Goal: Task Accomplishment & Management: Manage account settings

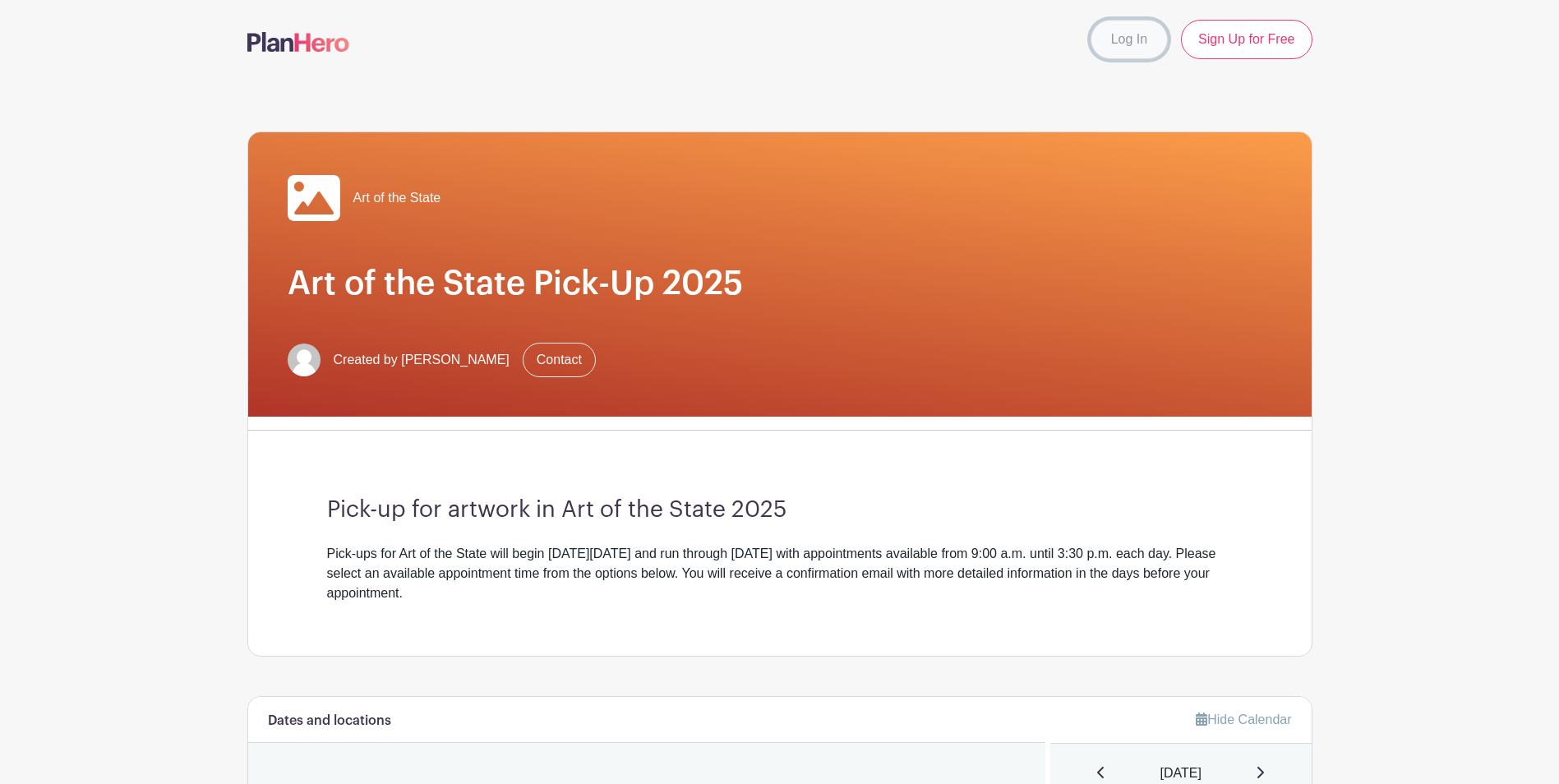
click at [1111, 40] on link "Log In" at bounding box center [1129, 39] width 77 height 39
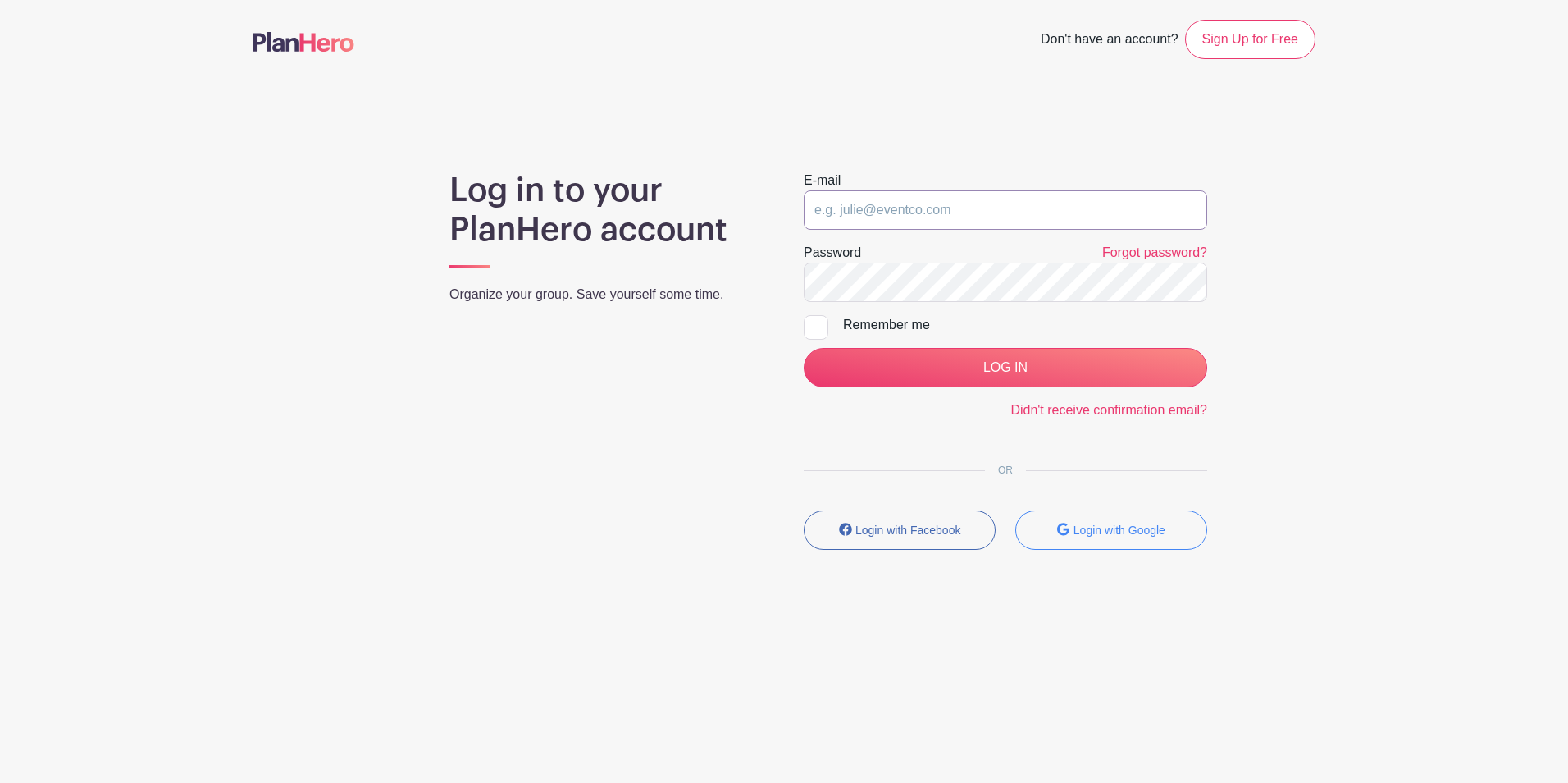
click at [924, 204] on input "email" at bounding box center [1006, 210] width 404 height 39
type input "amhammond@pa.gov"
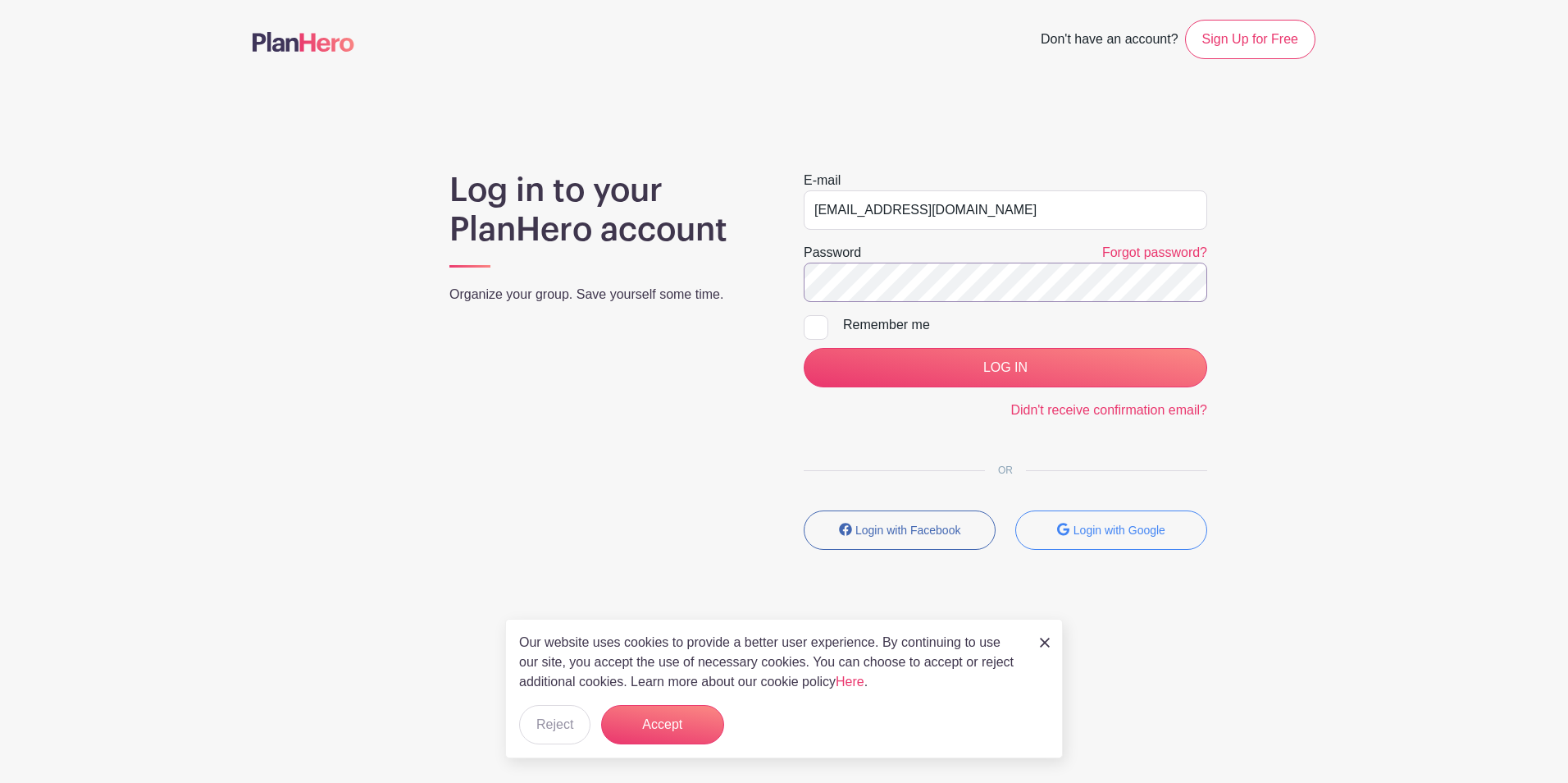
click at [804, 348] on input "LOG IN" at bounding box center [1006, 367] width 404 height 39
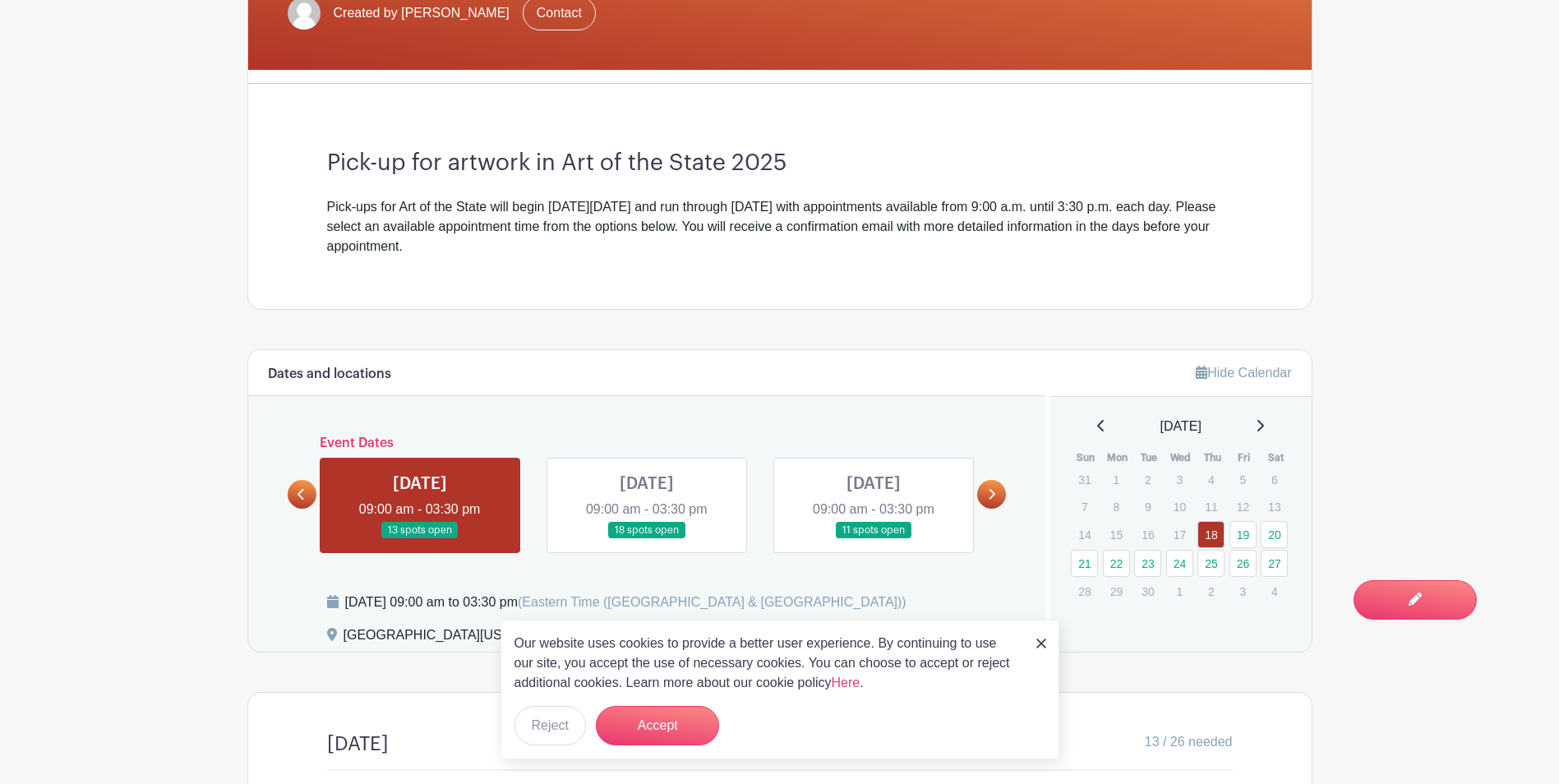
scroll to position [493, 0]
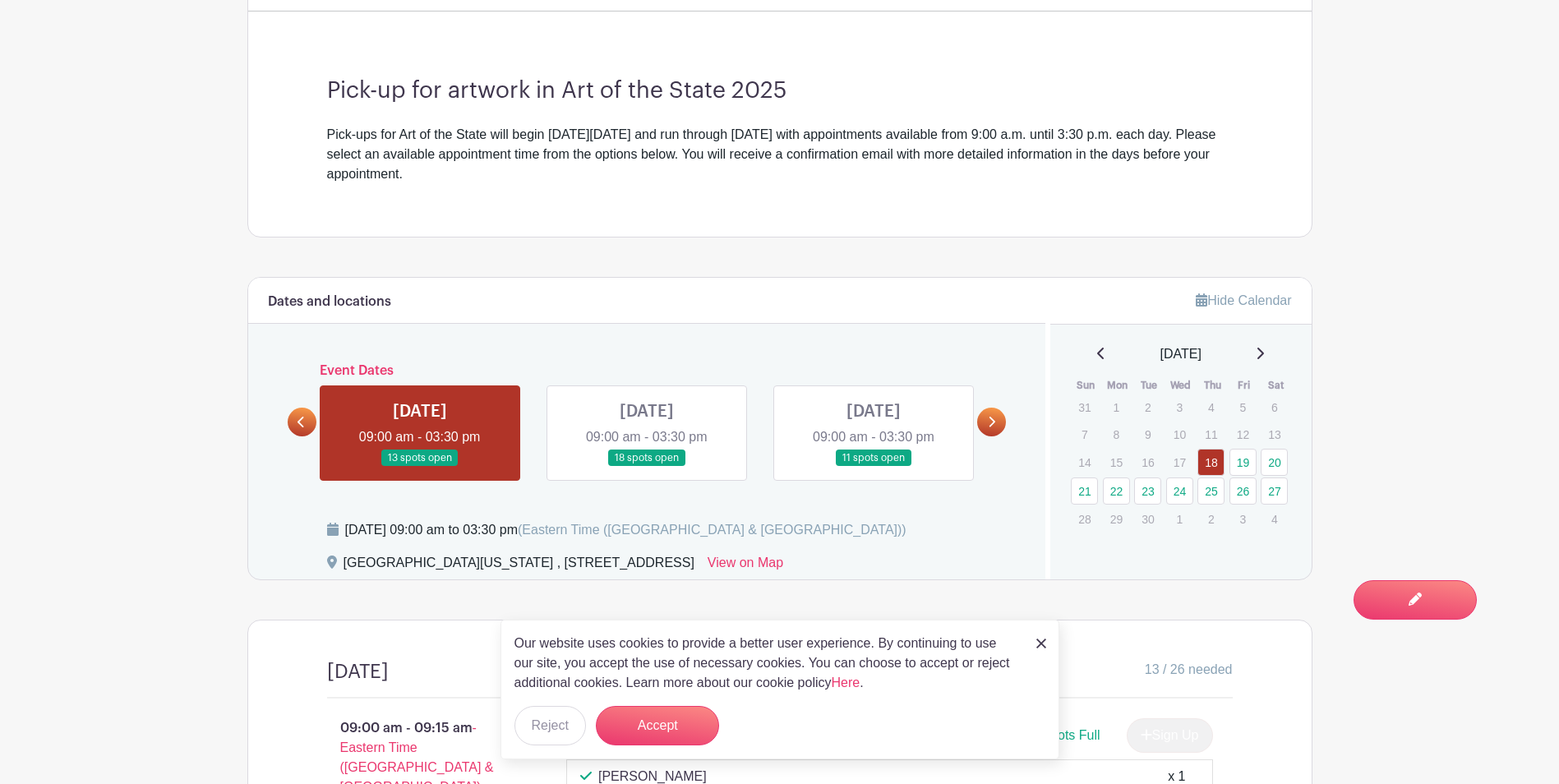
click at [1044, 640] on img at bounding box center [1041, 643] width 10 height 10
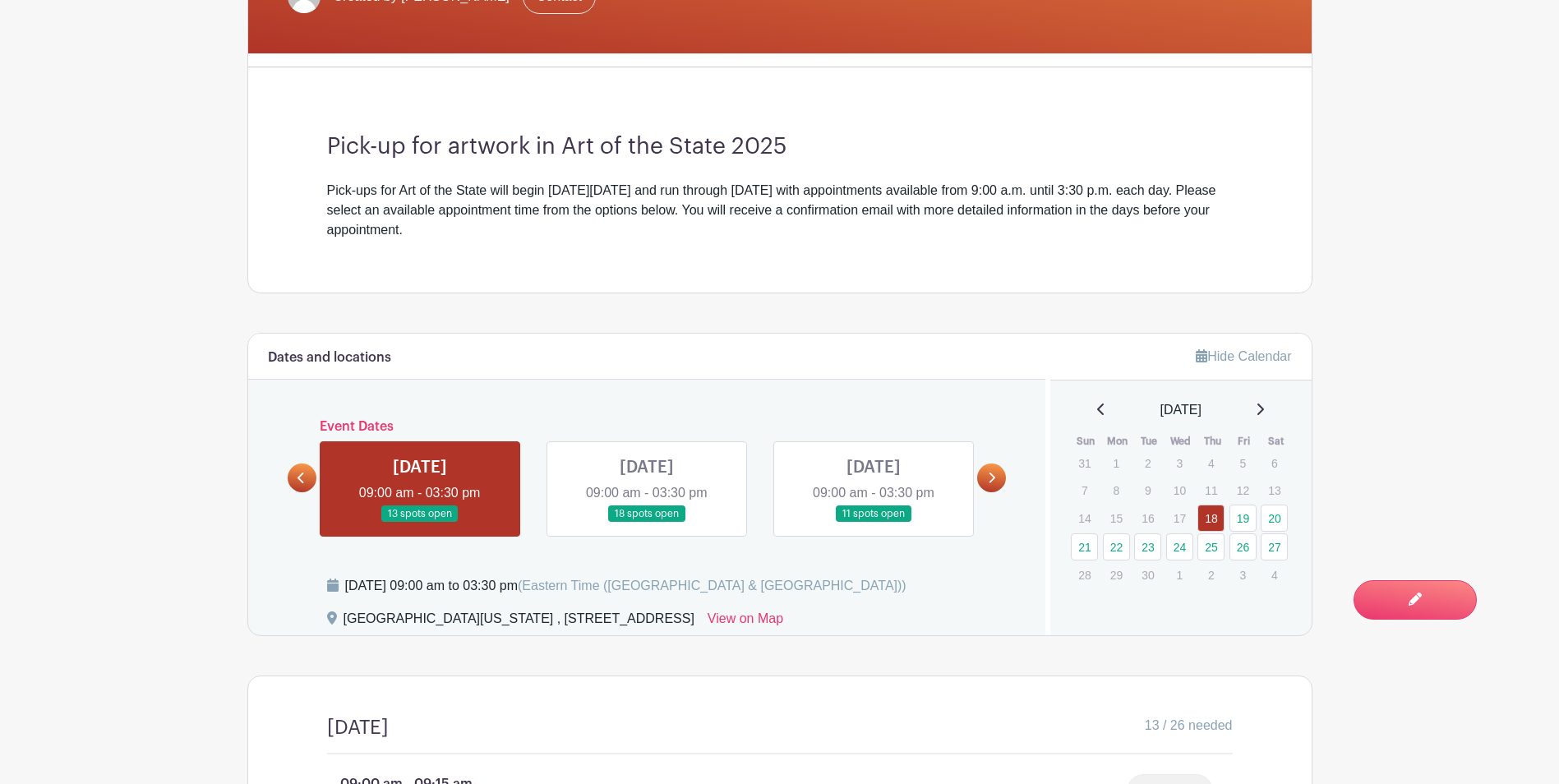
scroll to position [657, 0]
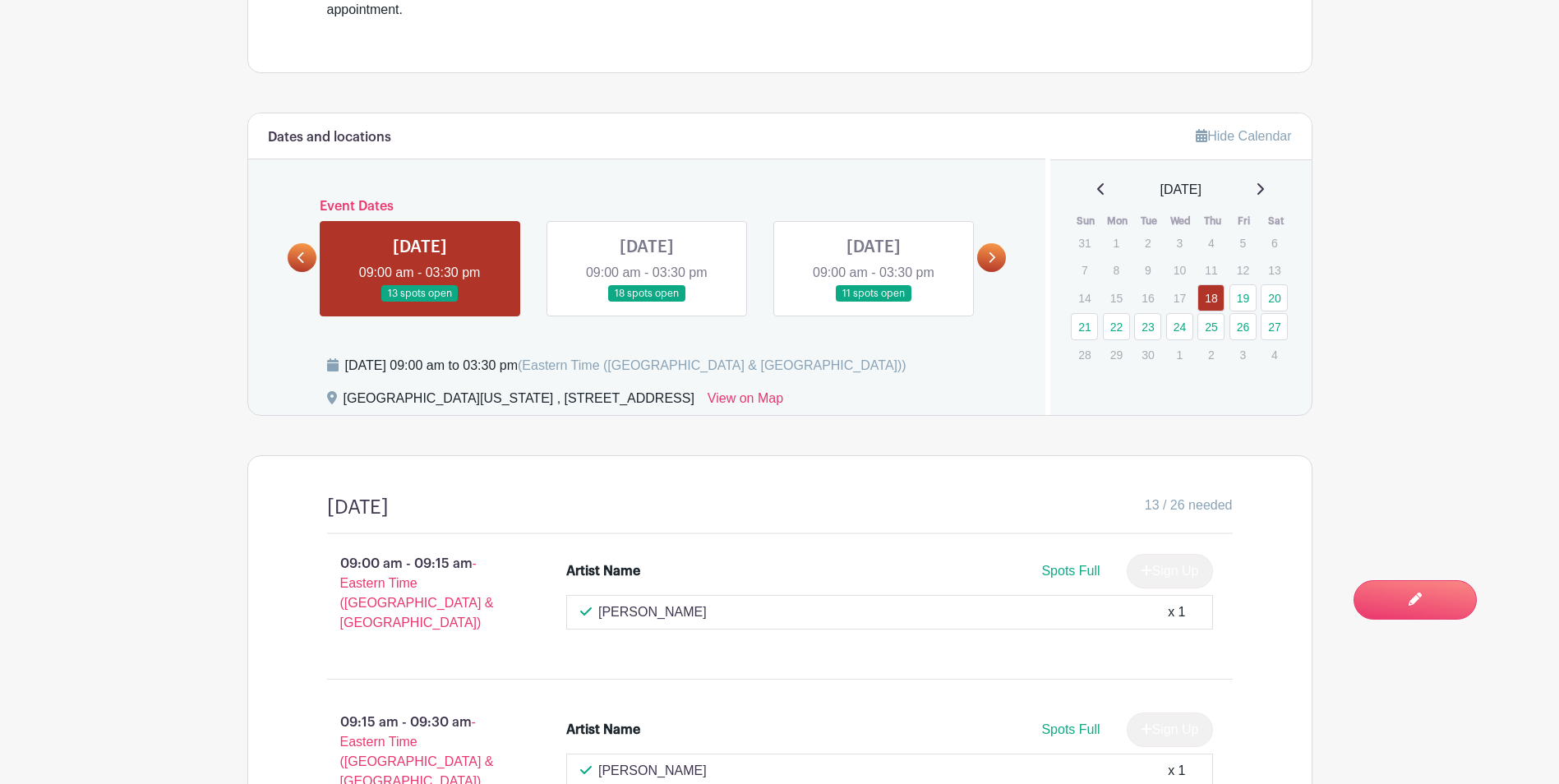
click at [988, 259] on icon at bounding box center [991, 257] width 8 height 13
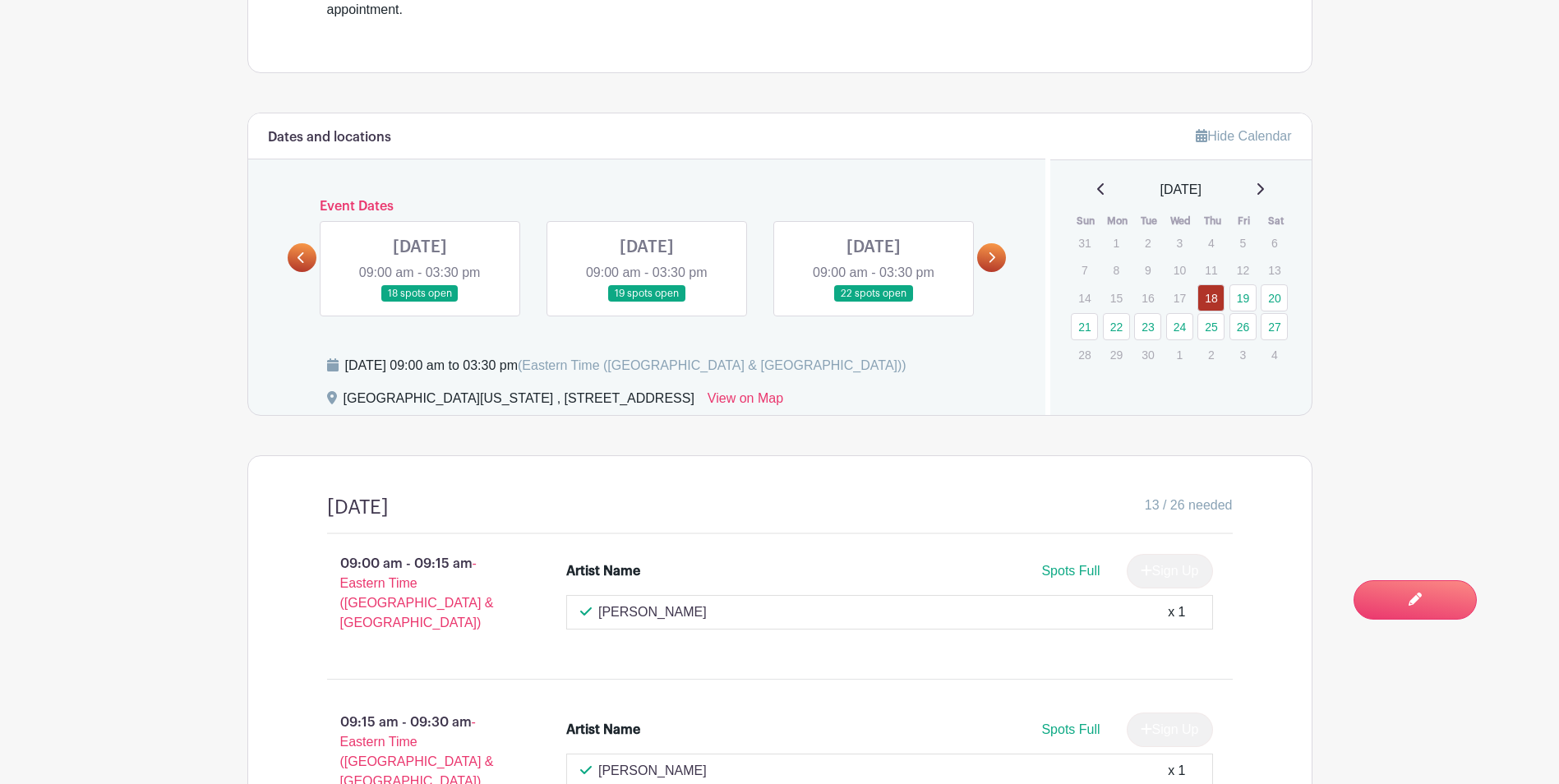
click at [299, 257] on icon at bounding box center [301, 257] width 7 height 11
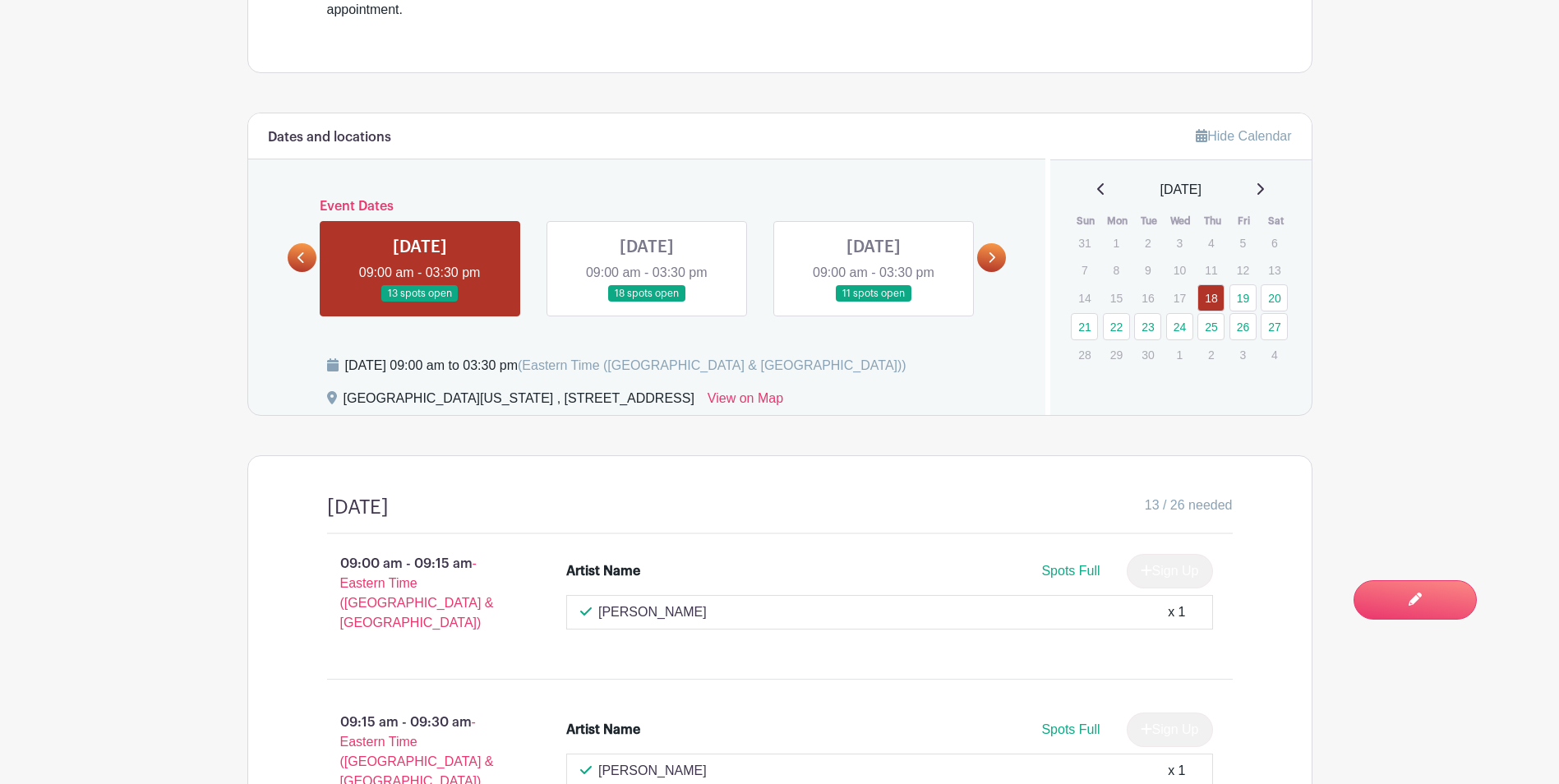
click at [1000, 257] on link at bounding box center [991, 257] width 29 height 29
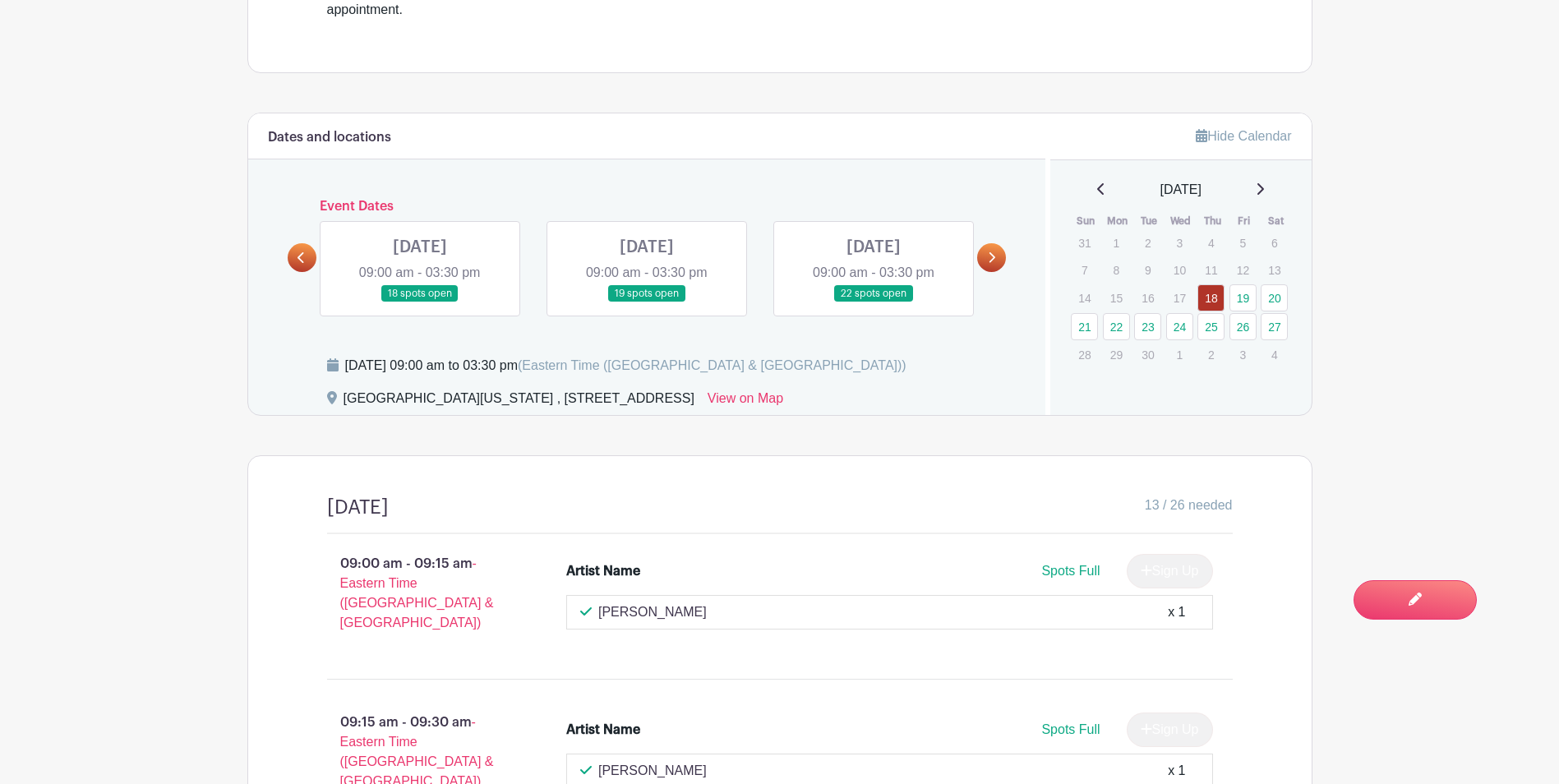
click at [420, 302] on link at bounding box center [420, 302] width 0 height 0
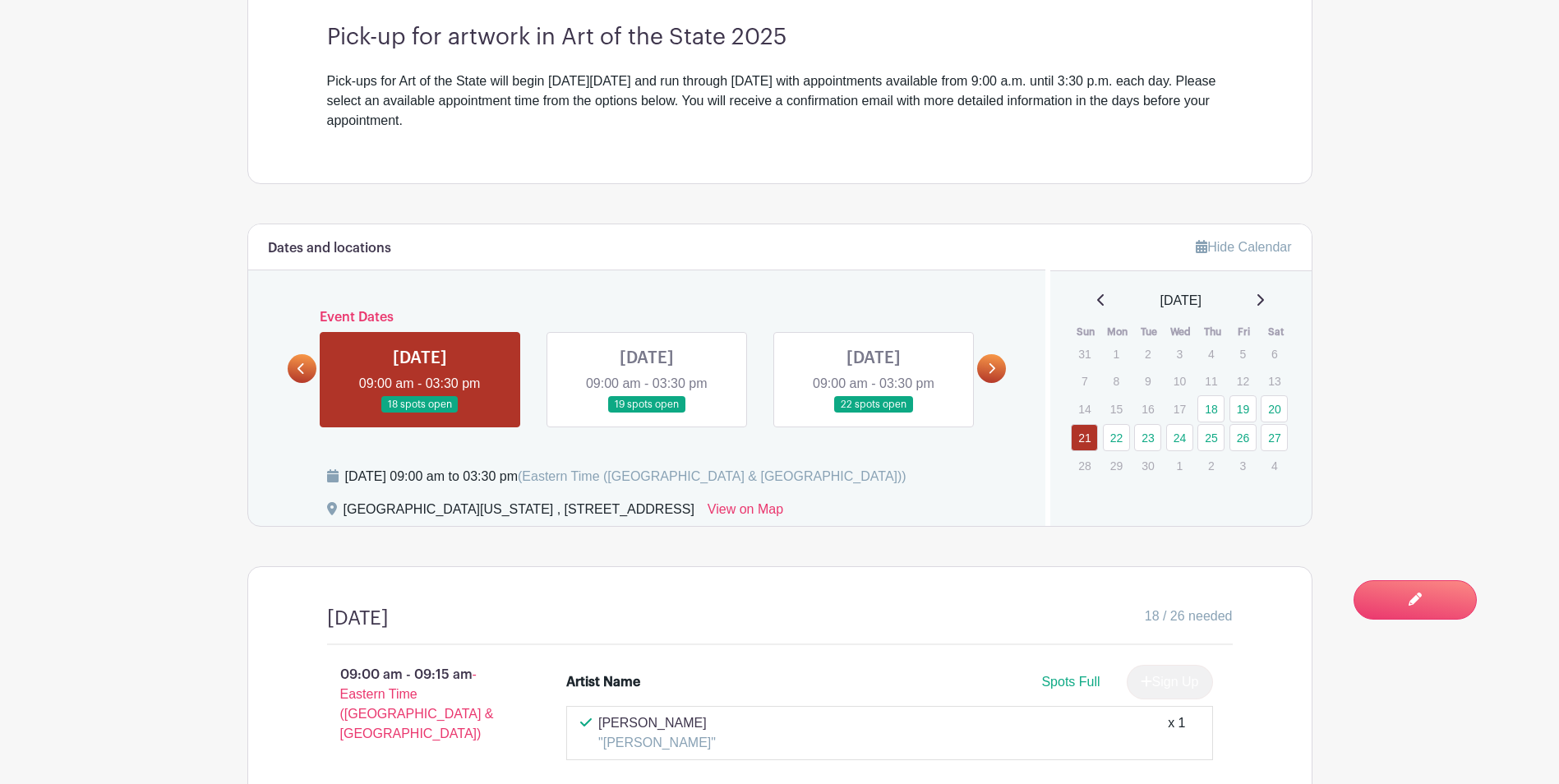
scroll to position [575, 0]
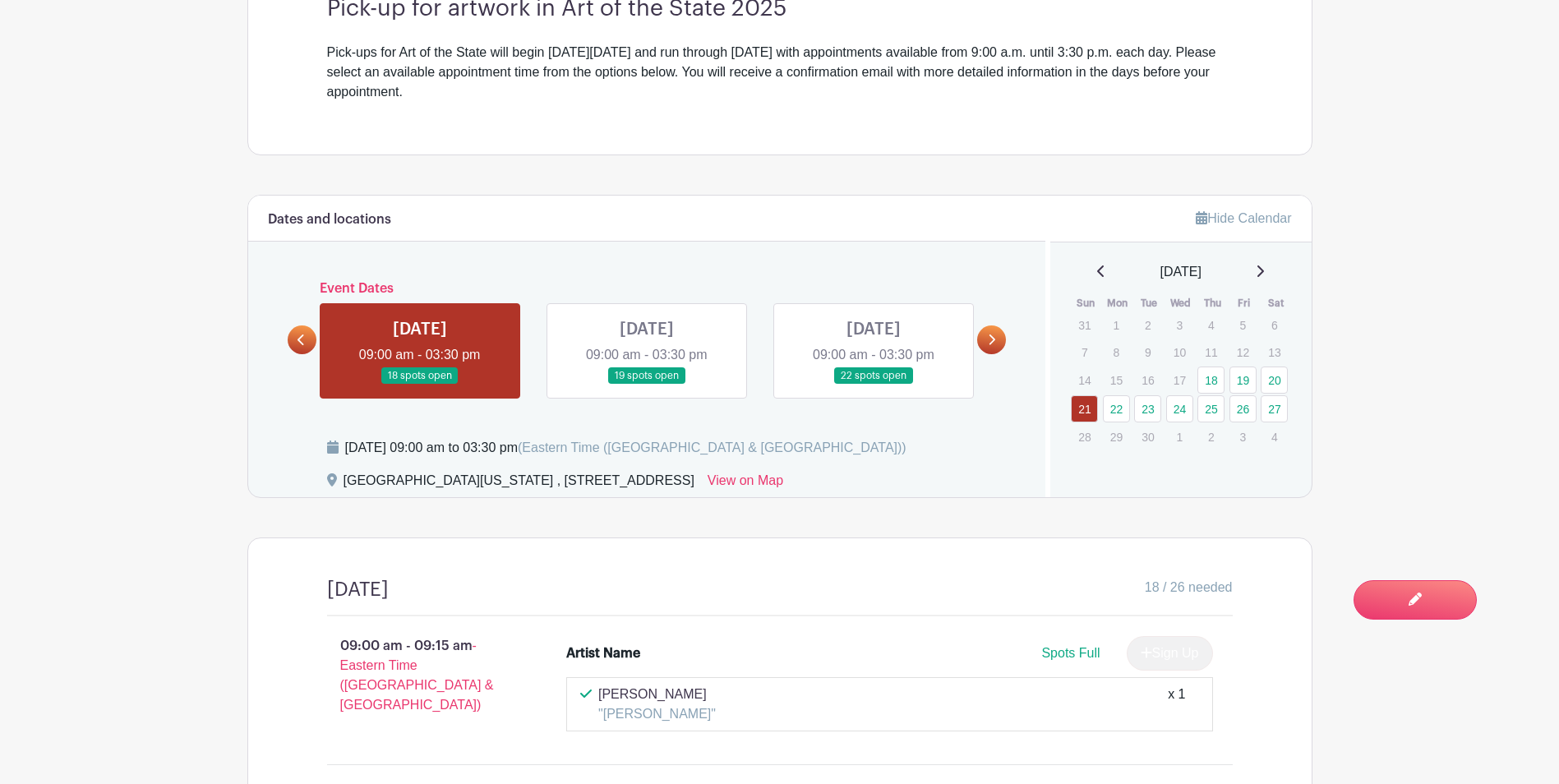
drag, startPoint x: 651, startPoint y: 381, endPoint x: 667, endPoint y: 380, distance: 16.0
click at [647, 384] on link at bounding box center [647, 384] width 0 height 0
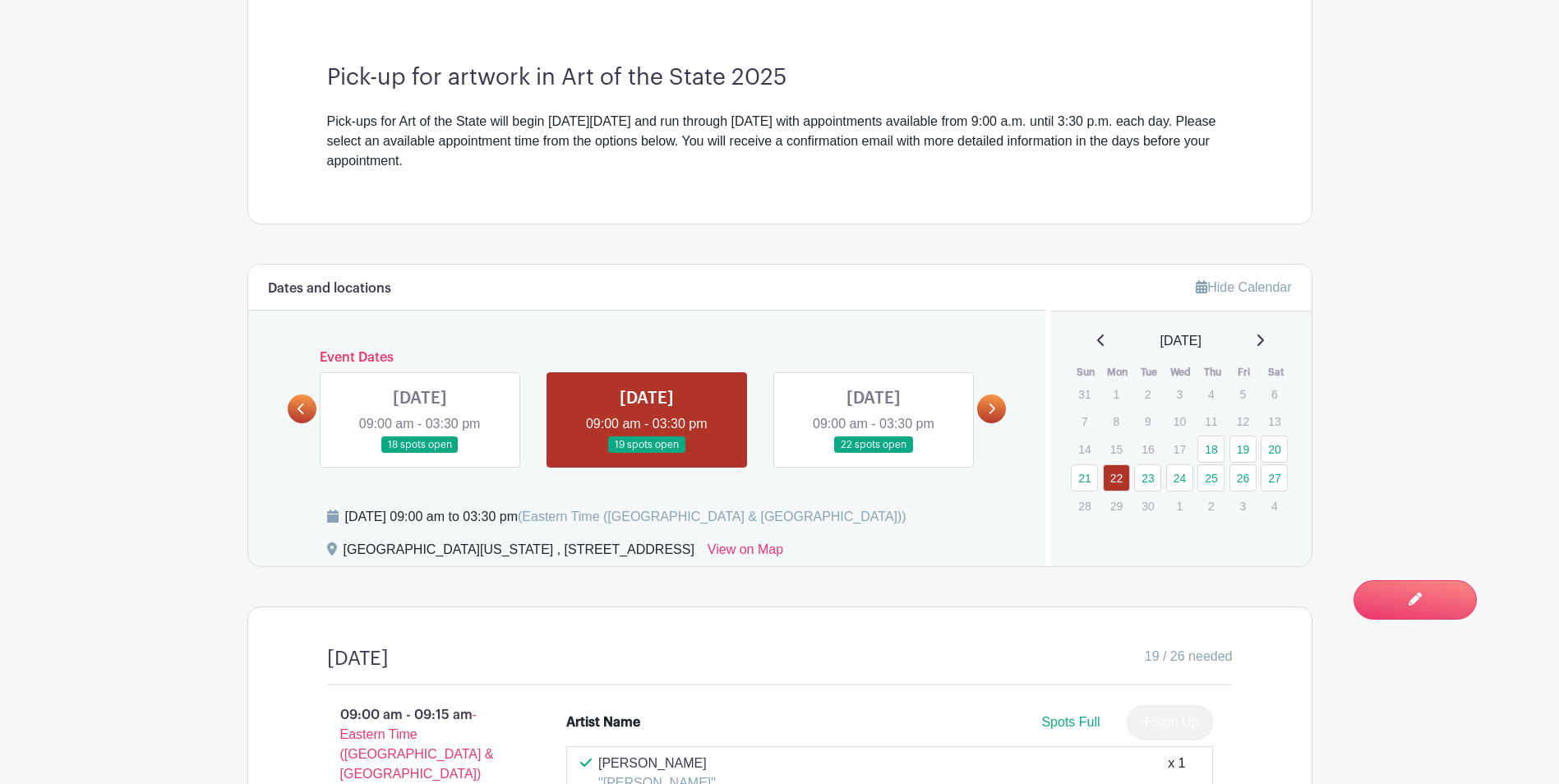
scroll to position [247, 0]
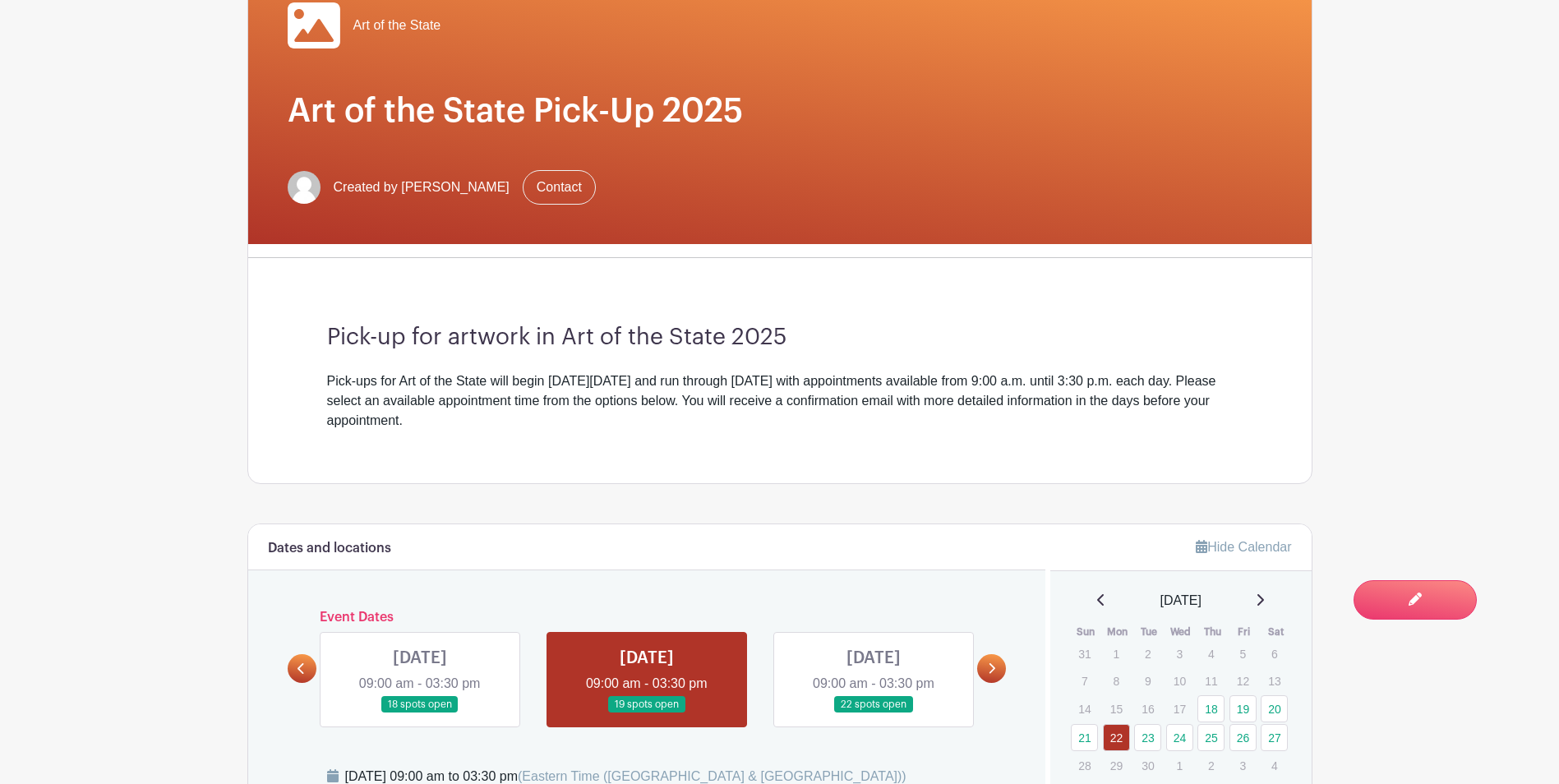
click at [874, 713] on link at bounding box center [874, 713] width 0 height 0
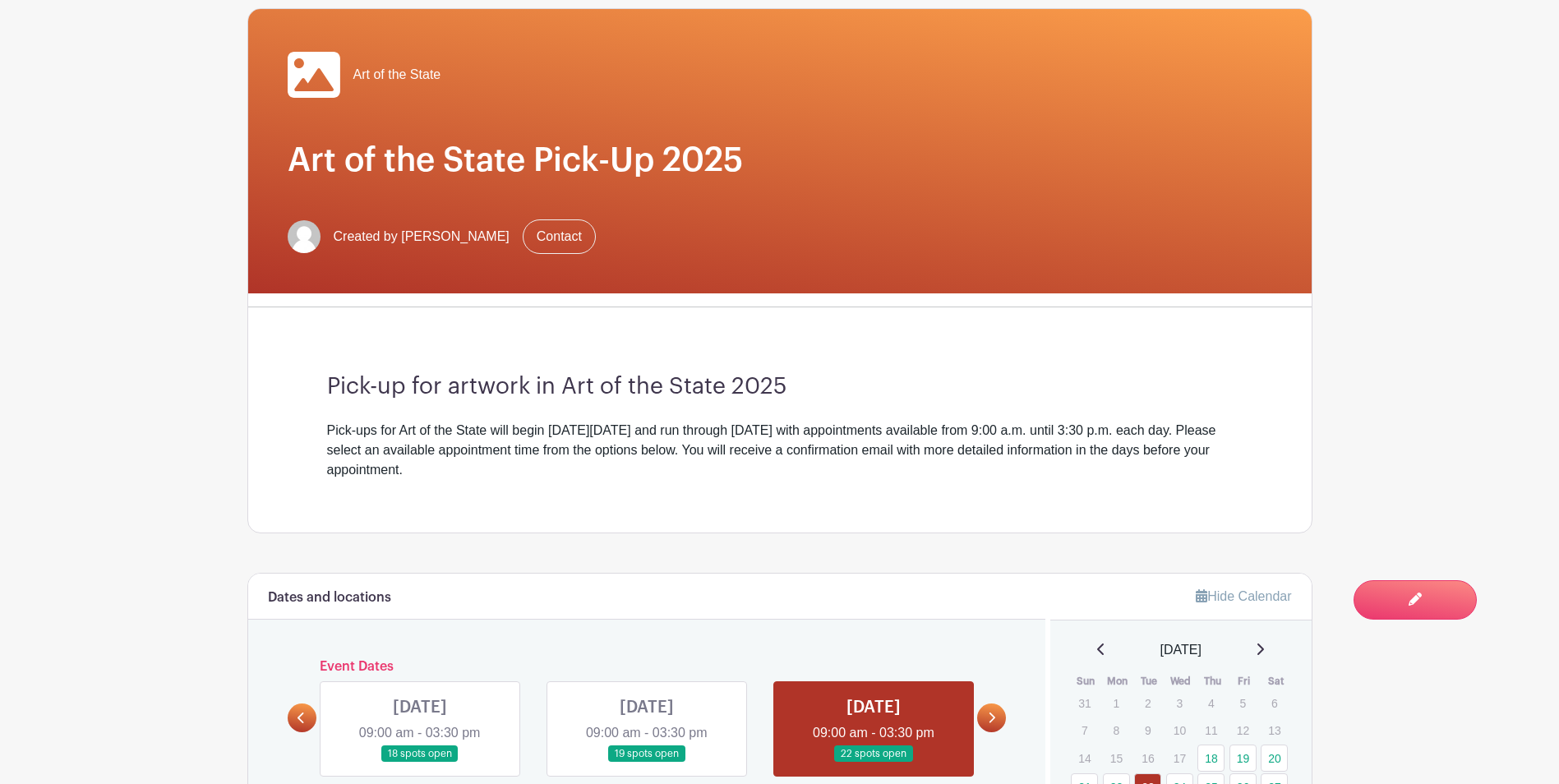
scroll to position [661, 0]
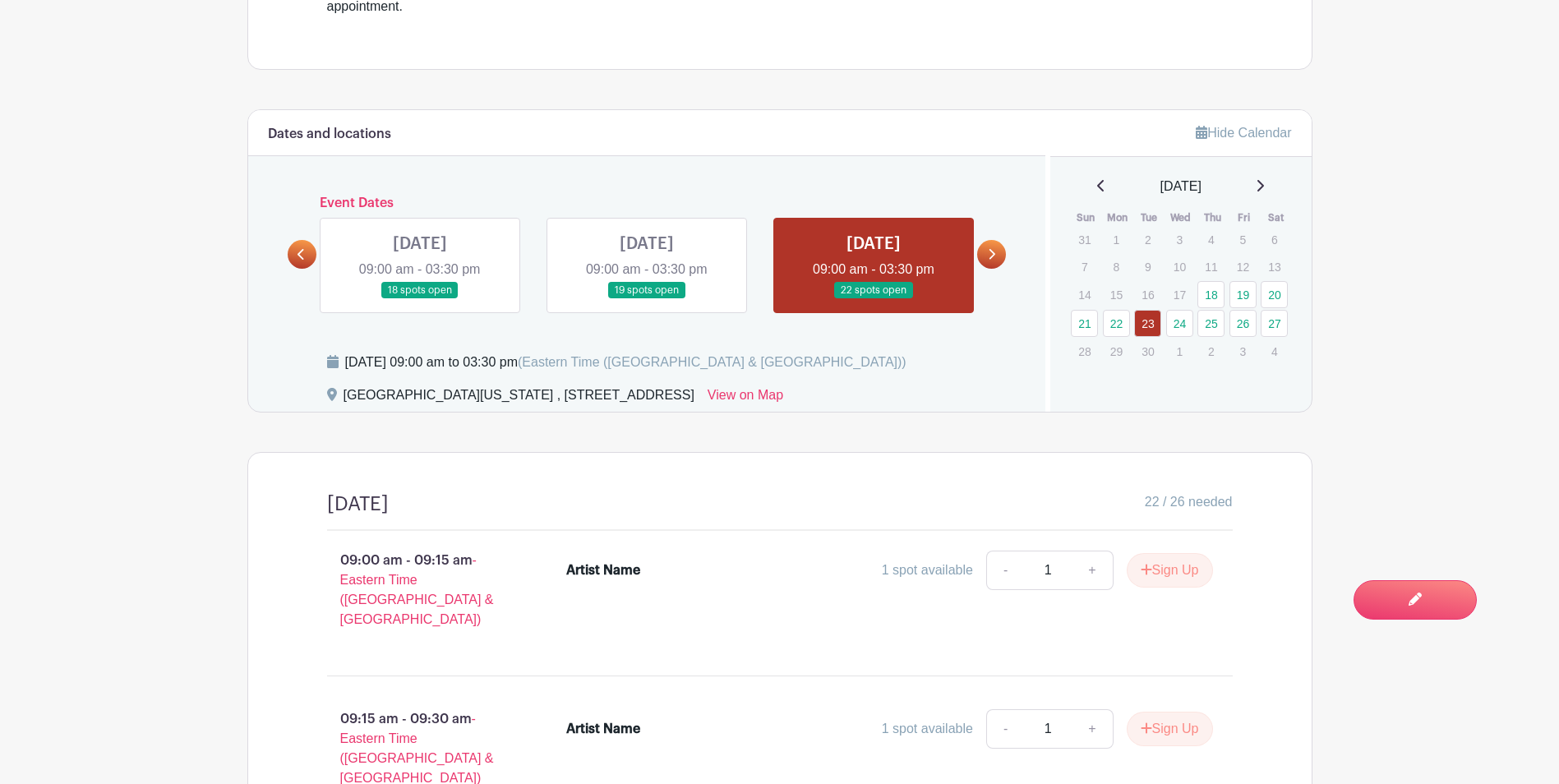
click at [986, 243] on link at bounding box center [991, 254] width 29 height 29
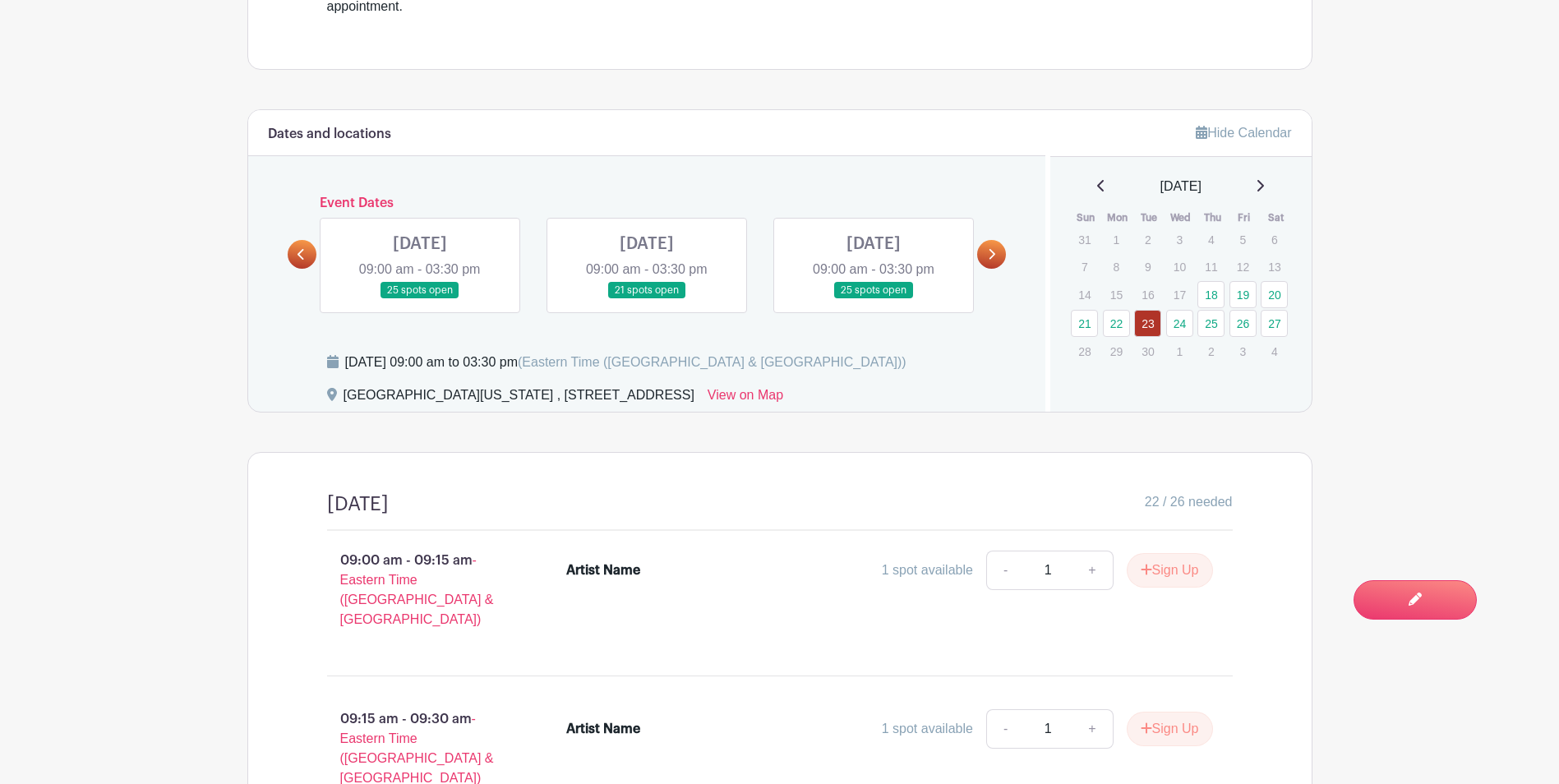
click at [874, 299] on link at bounding box center [874, 299] width 0 height 0
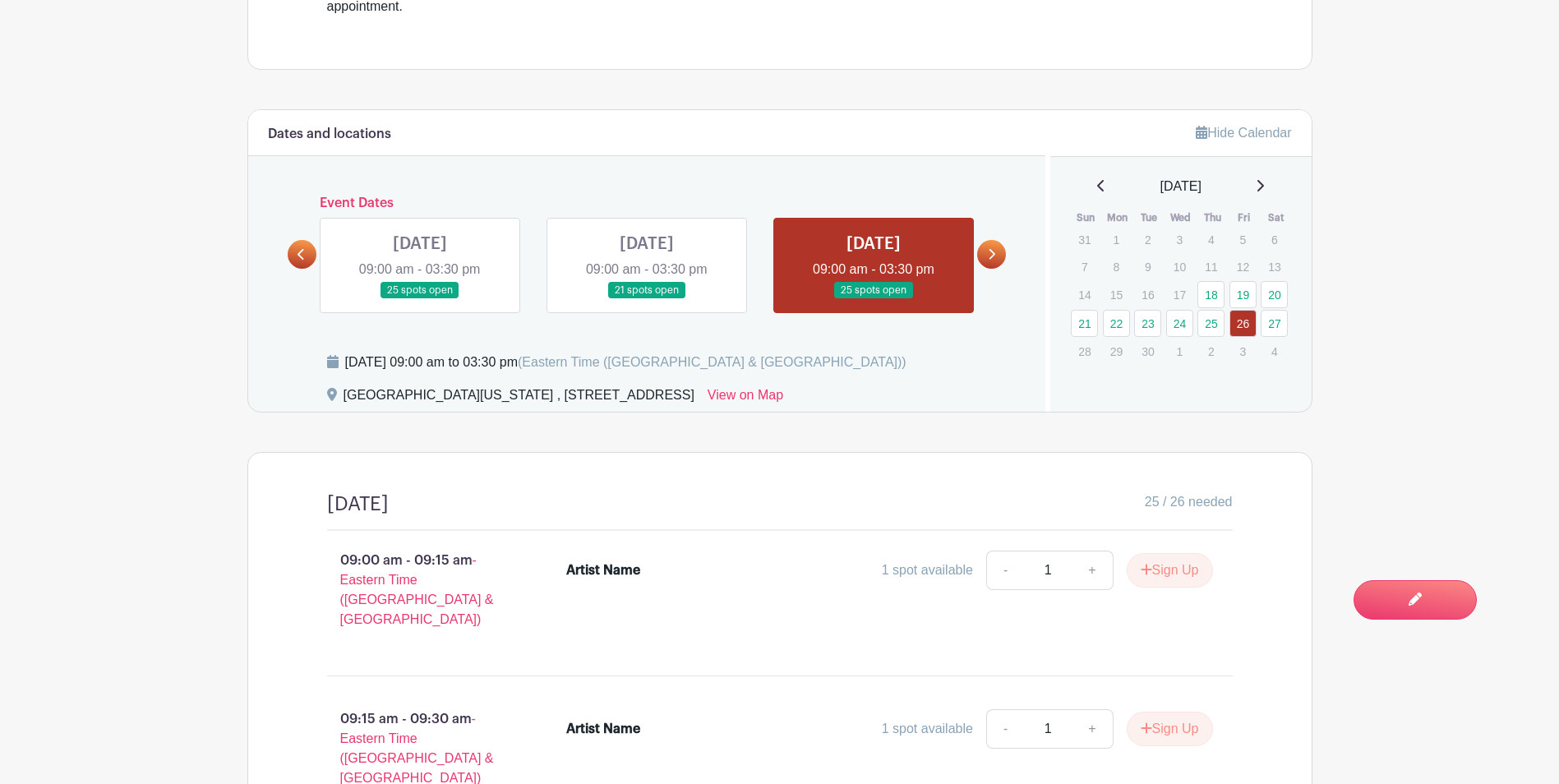
click at [1000, 249] on link at bounding box center [991, 254] width 29 height 29
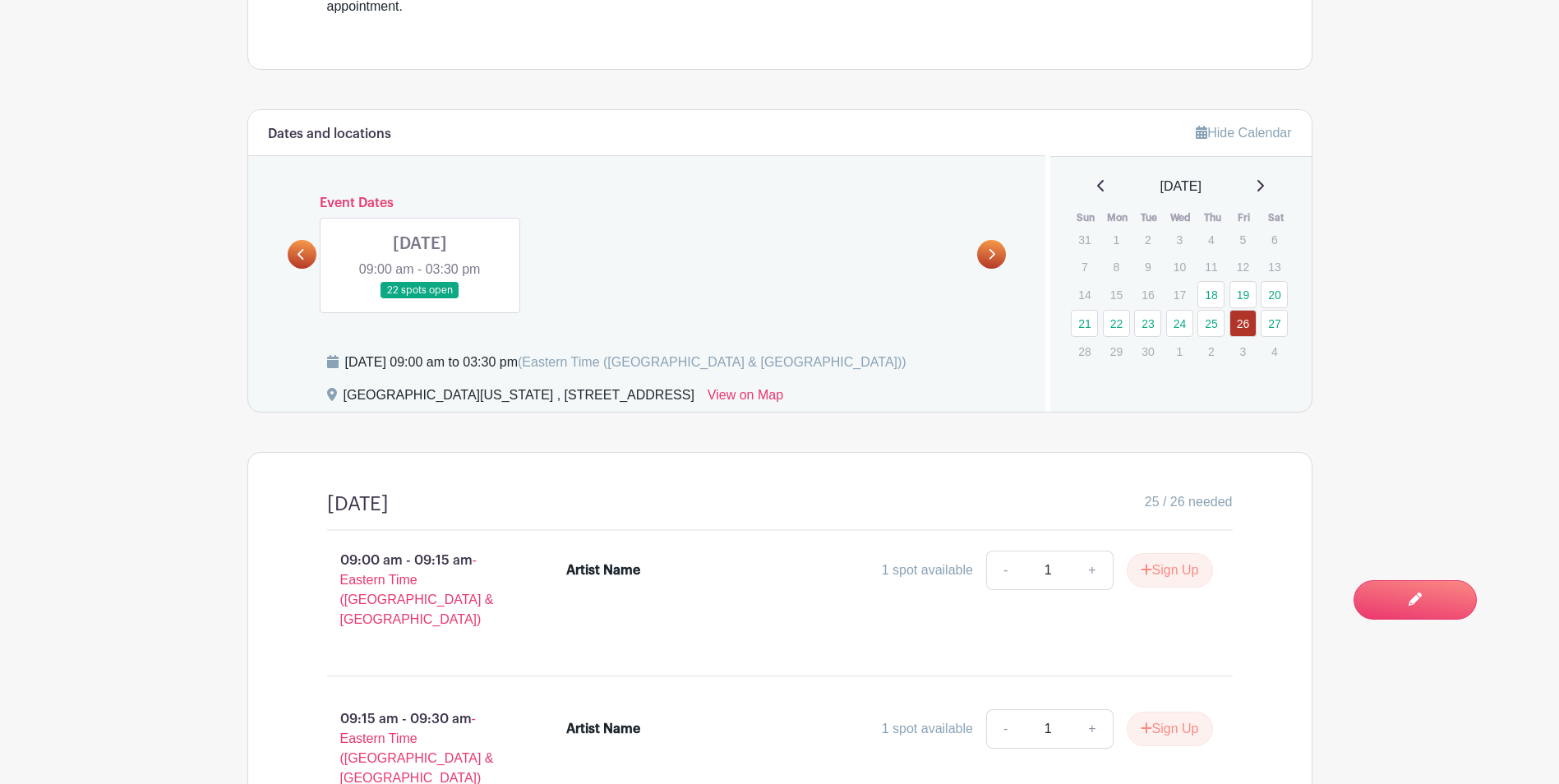
click at [420, 299] on link at bounding box center [420, 299] width 0 height 0
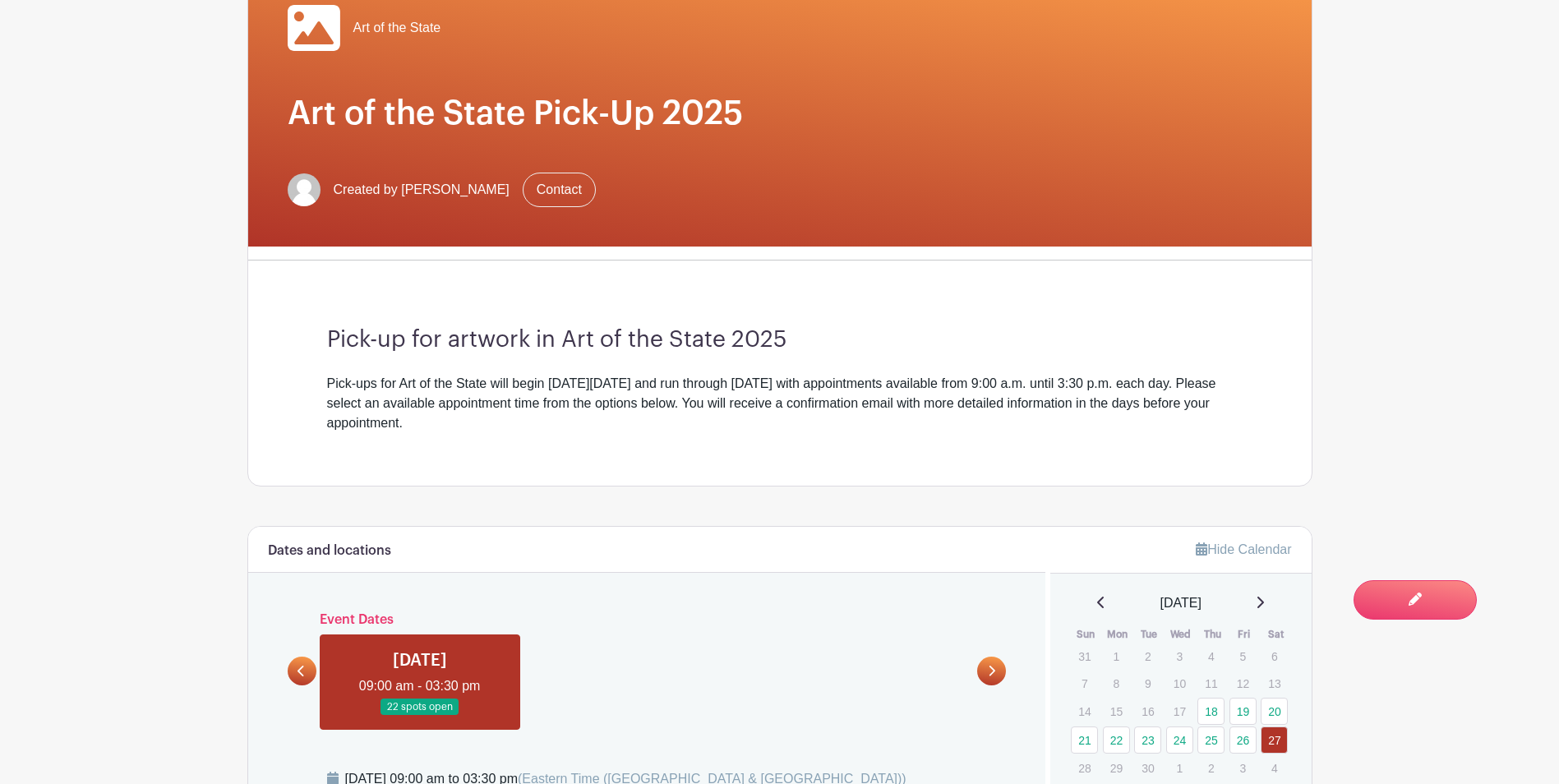
scroll to position [82, 0]
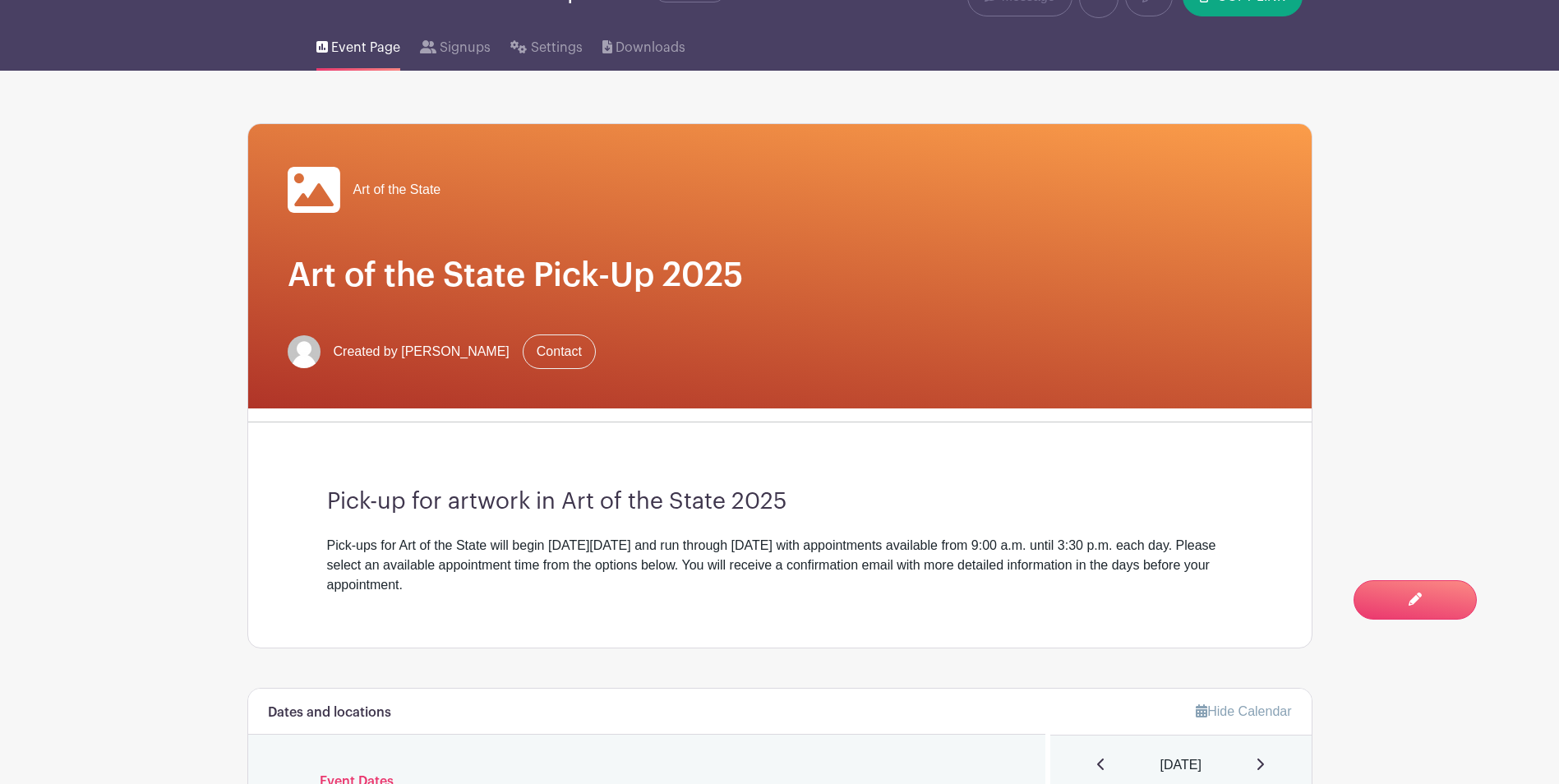
click at [364, 45] on span "Event Page" at bounding box center [366, 47] width 69 height 19
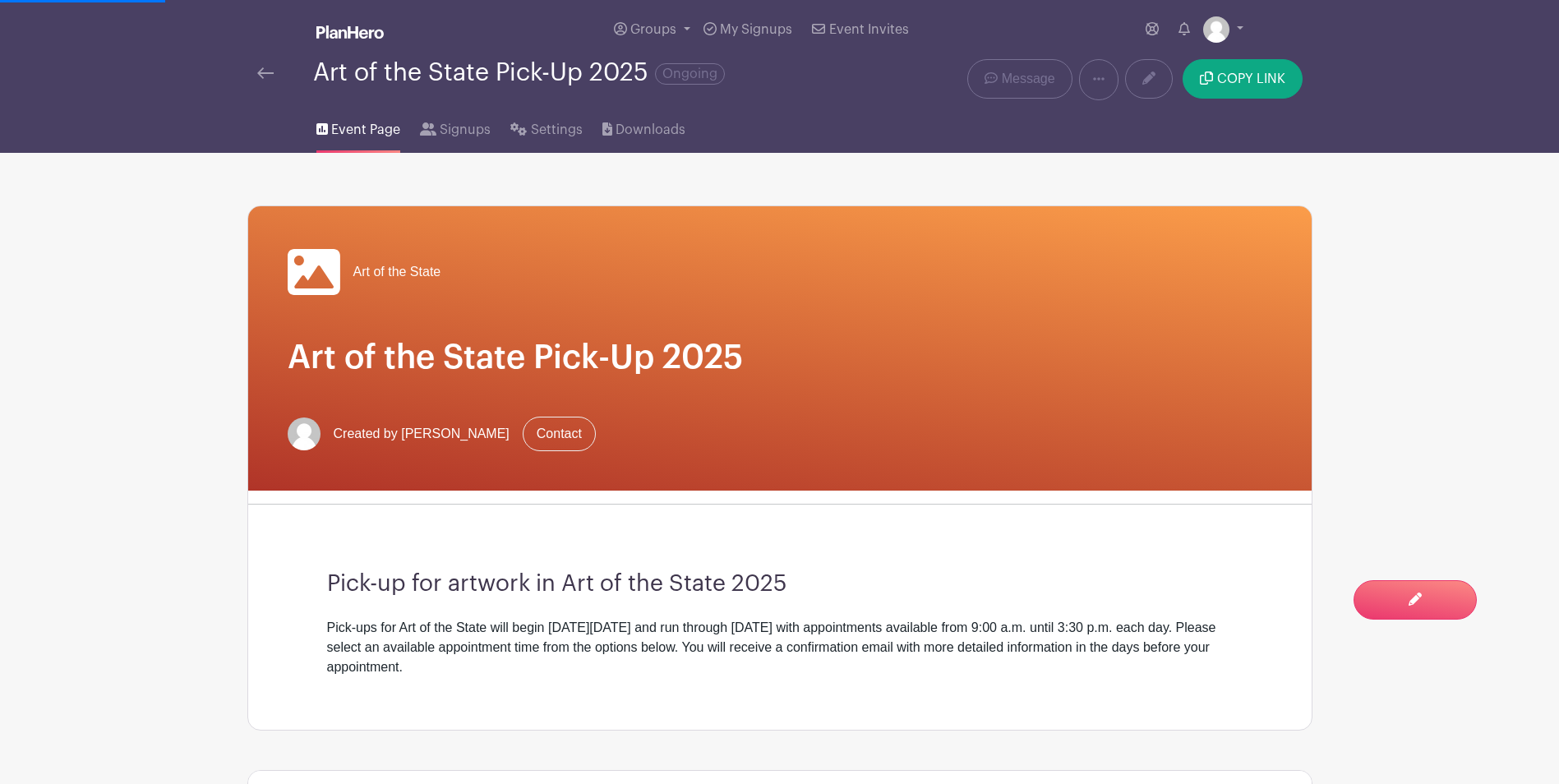
click at [263, 80] on link at bounding box center [265, 73] width 16 height 19
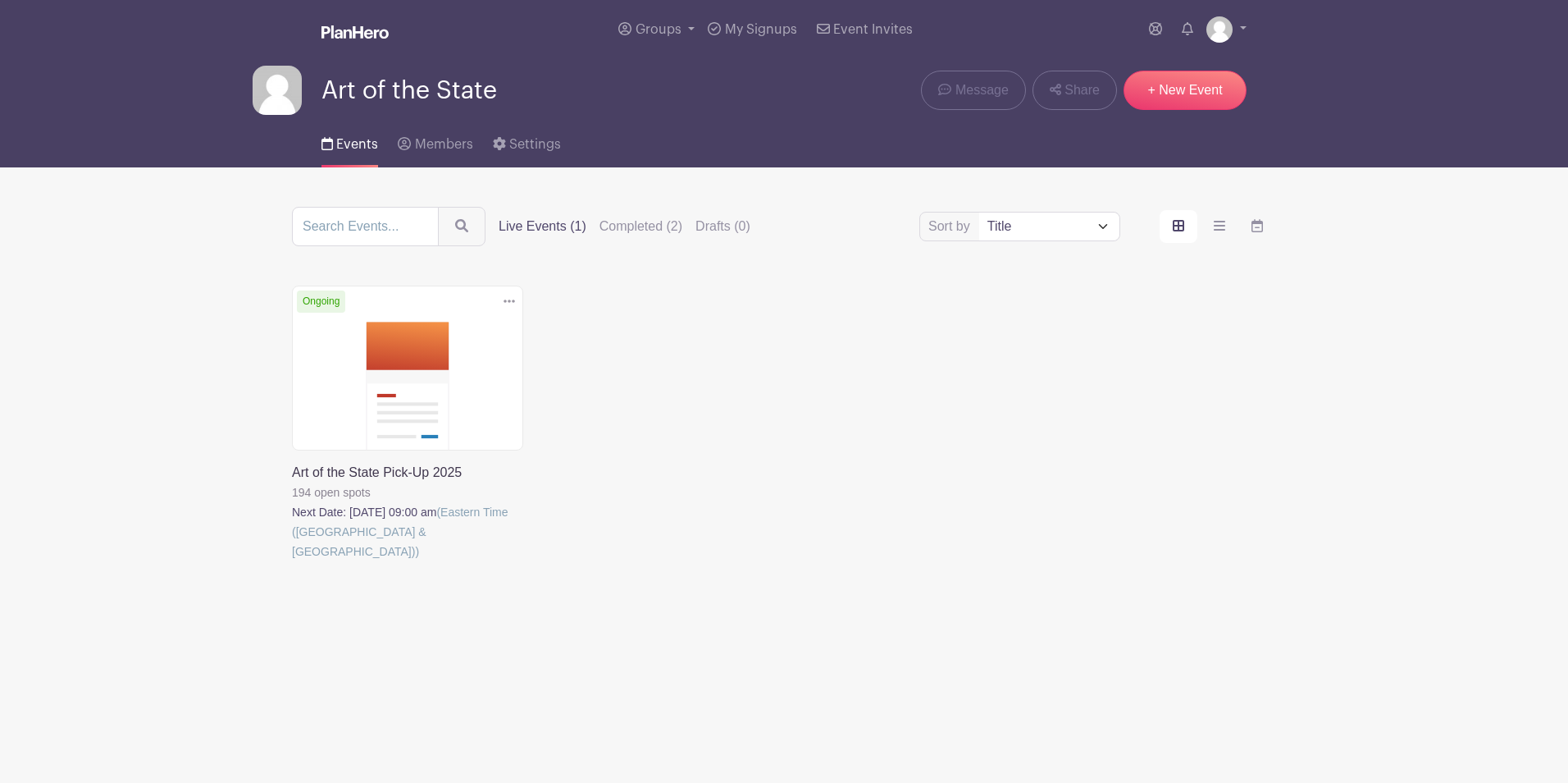
click at [292, 561] on link at bounding box center [292, 561] width 0 height 0
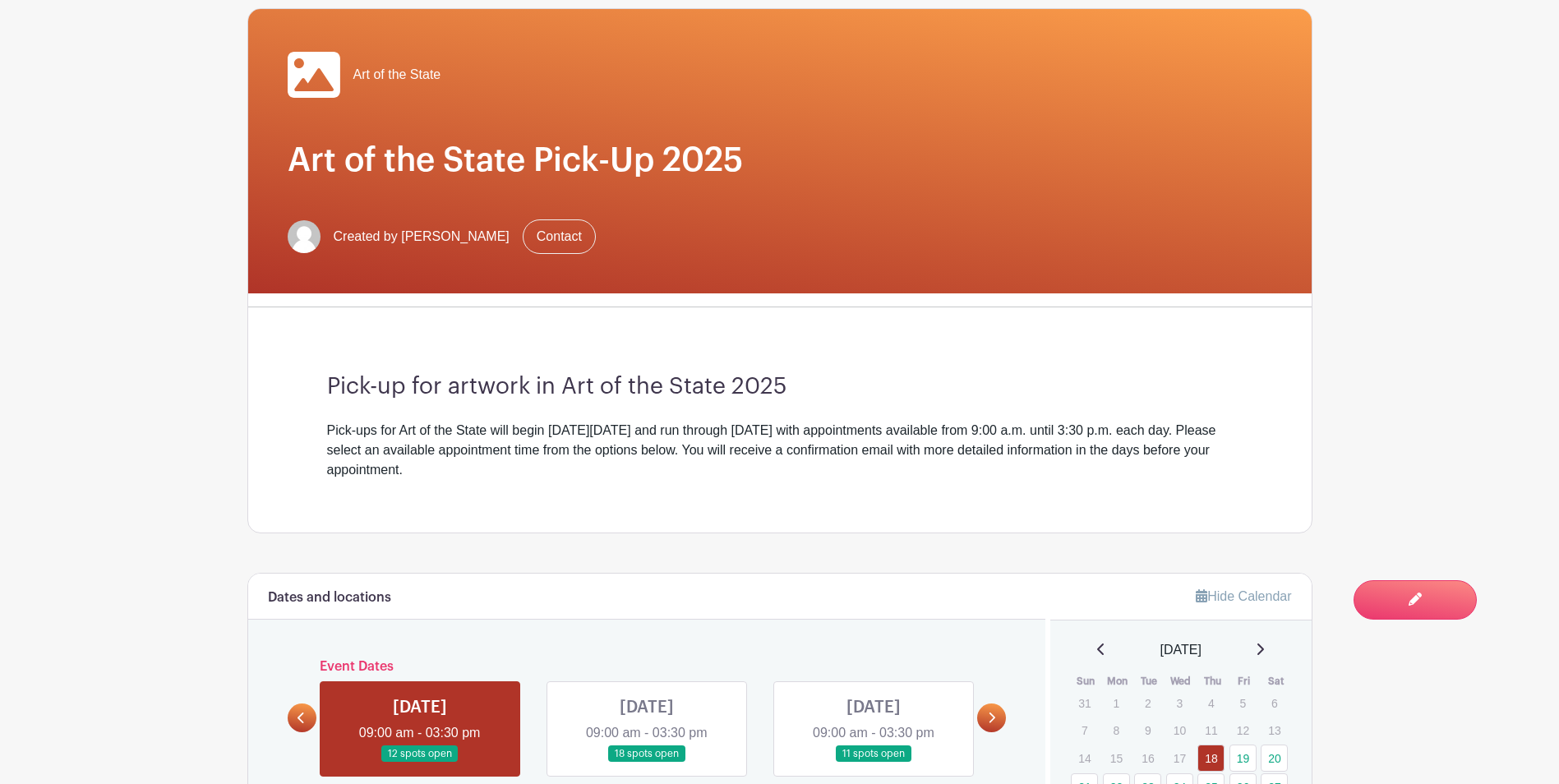
scroll to position [690, 0]
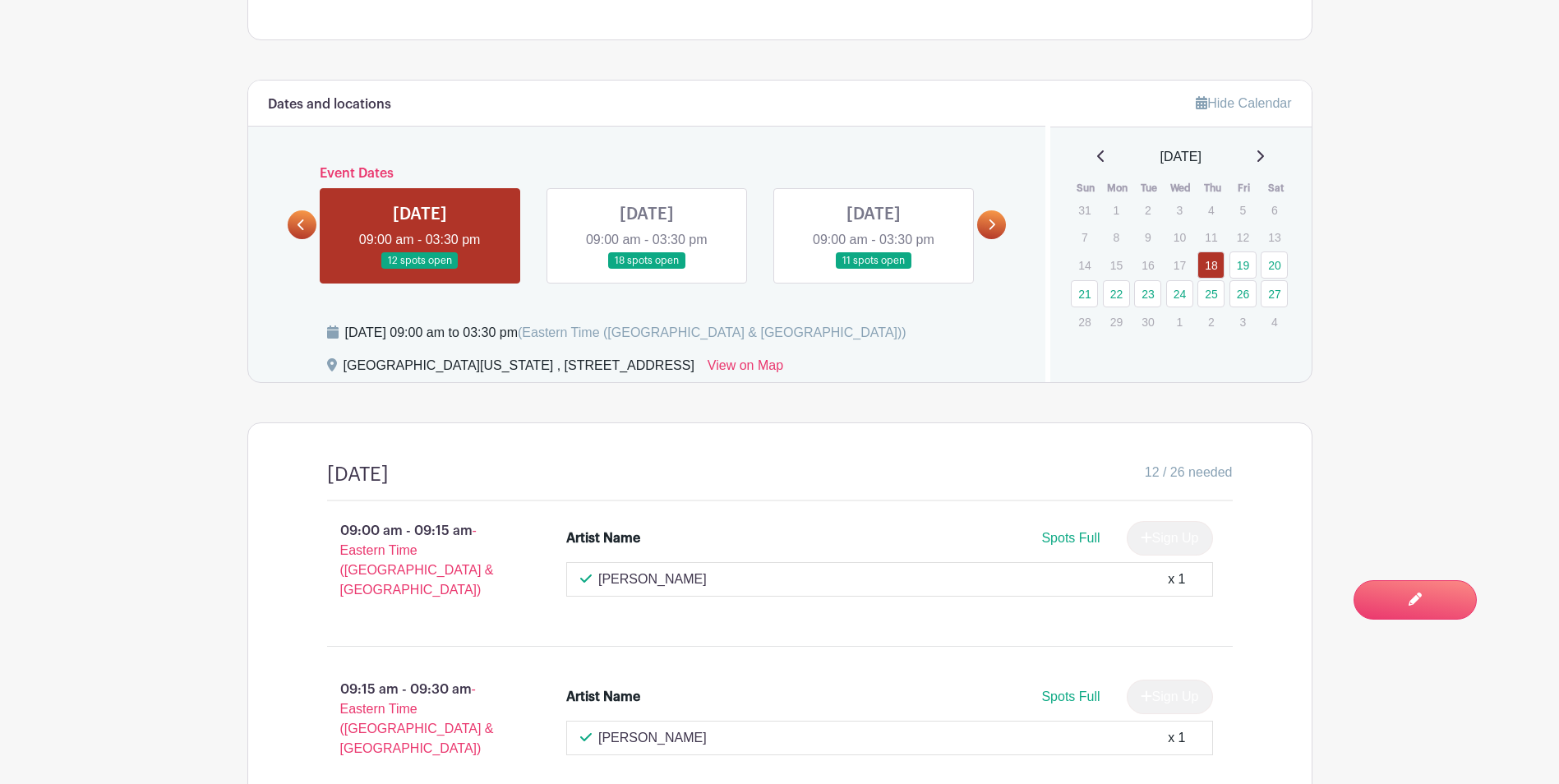
click at [647, 270] on link at bounding box center [647, 270] width 0 height 0
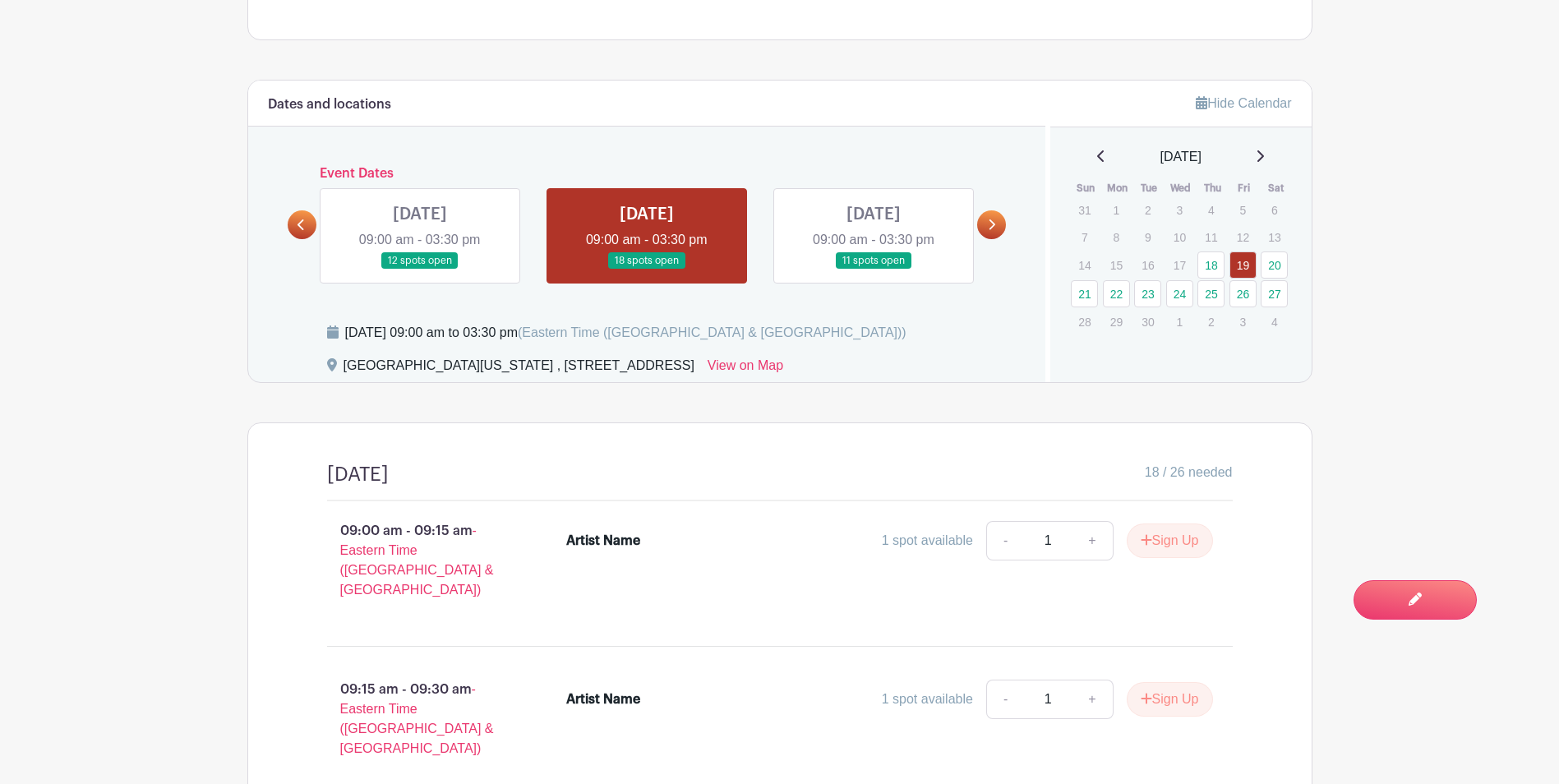
click at [991, 227] on icon at bounding box center [992, 224] width 7 height 11
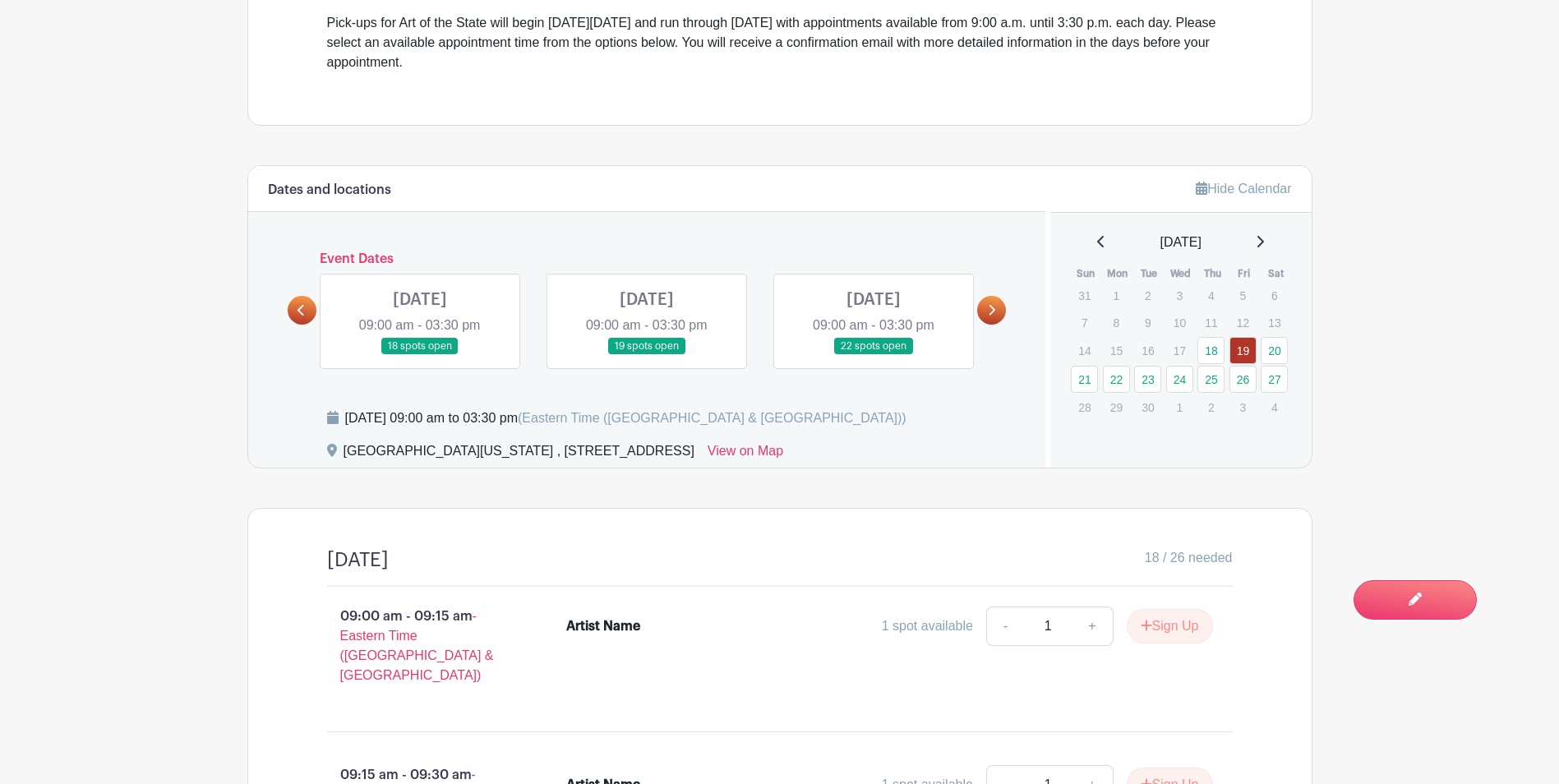
scroll to position [608, 0]
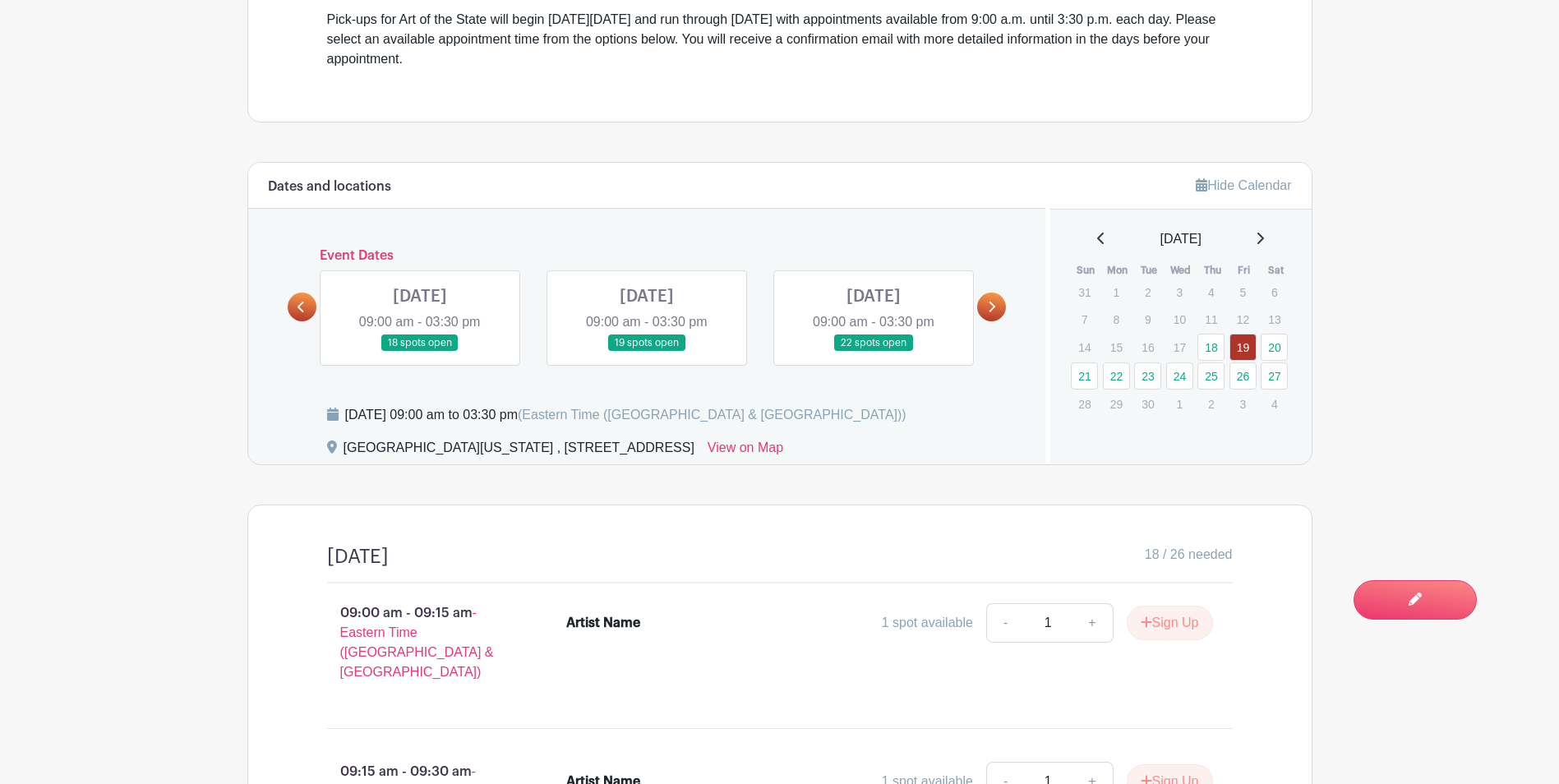
click at [309, 310] on link at bounding box center [302, 307] width 29 height 29
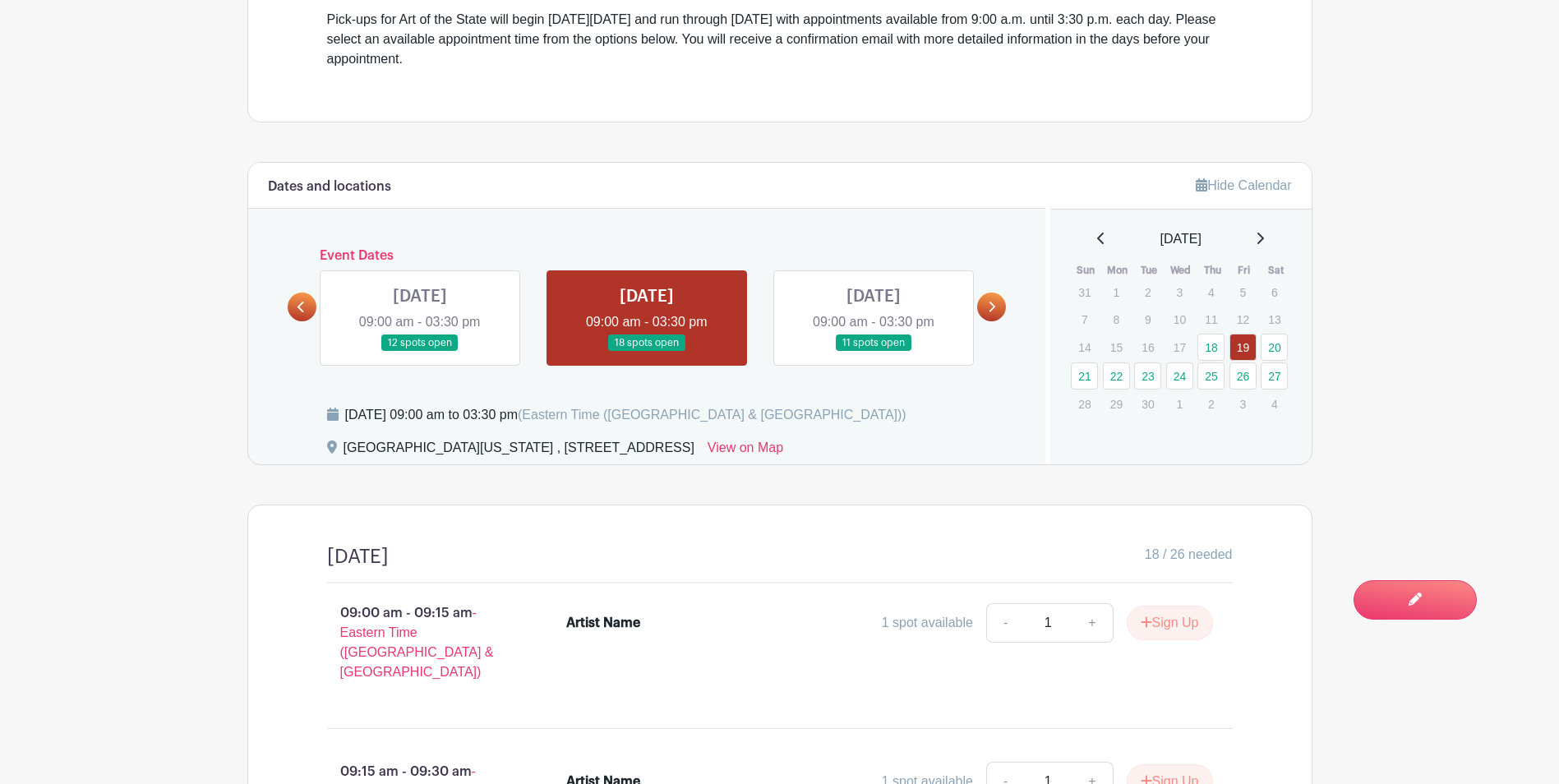
click at [995, 311] on icon at bounding box center [991, 306] width 8 height 13
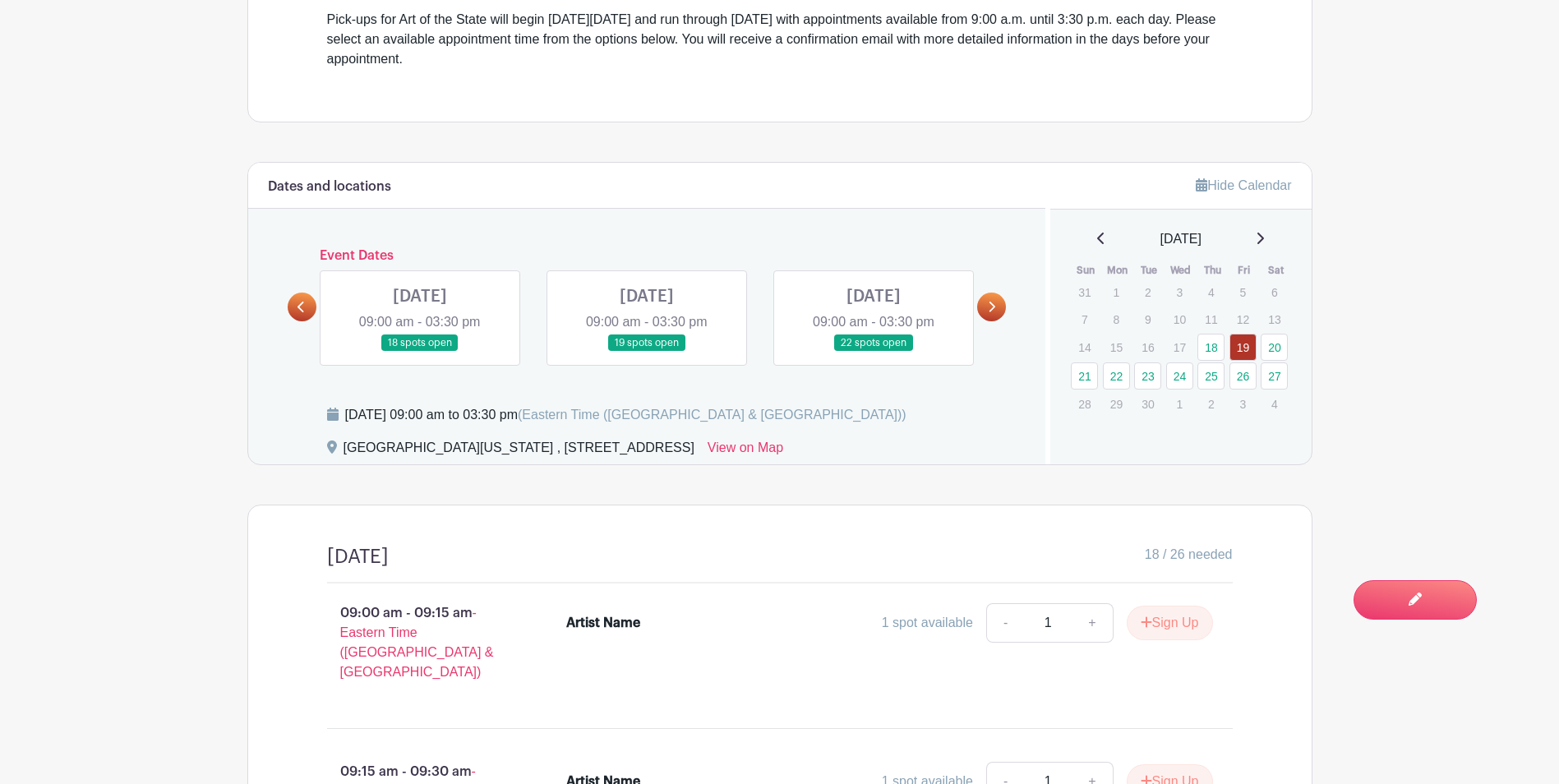
click at [519, 312] on div "[DATE] 09:00 am - 03:30 pm 18 spots open" at bounding box center [420, 318] width 200 height 95
click at [420, 352] on link at bounding box center [420, 352] width 0 height 0
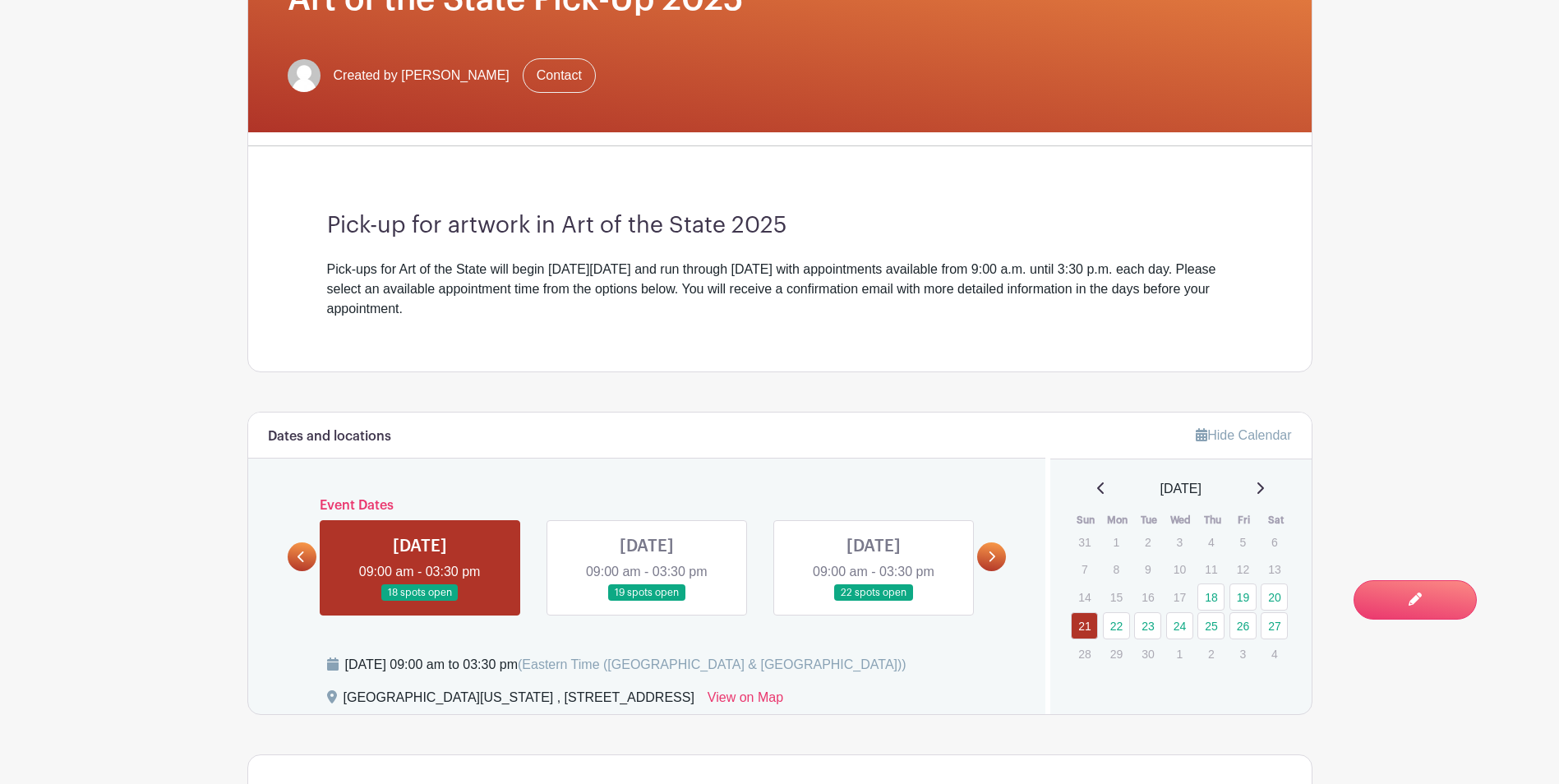
scroll to position [493, 0]
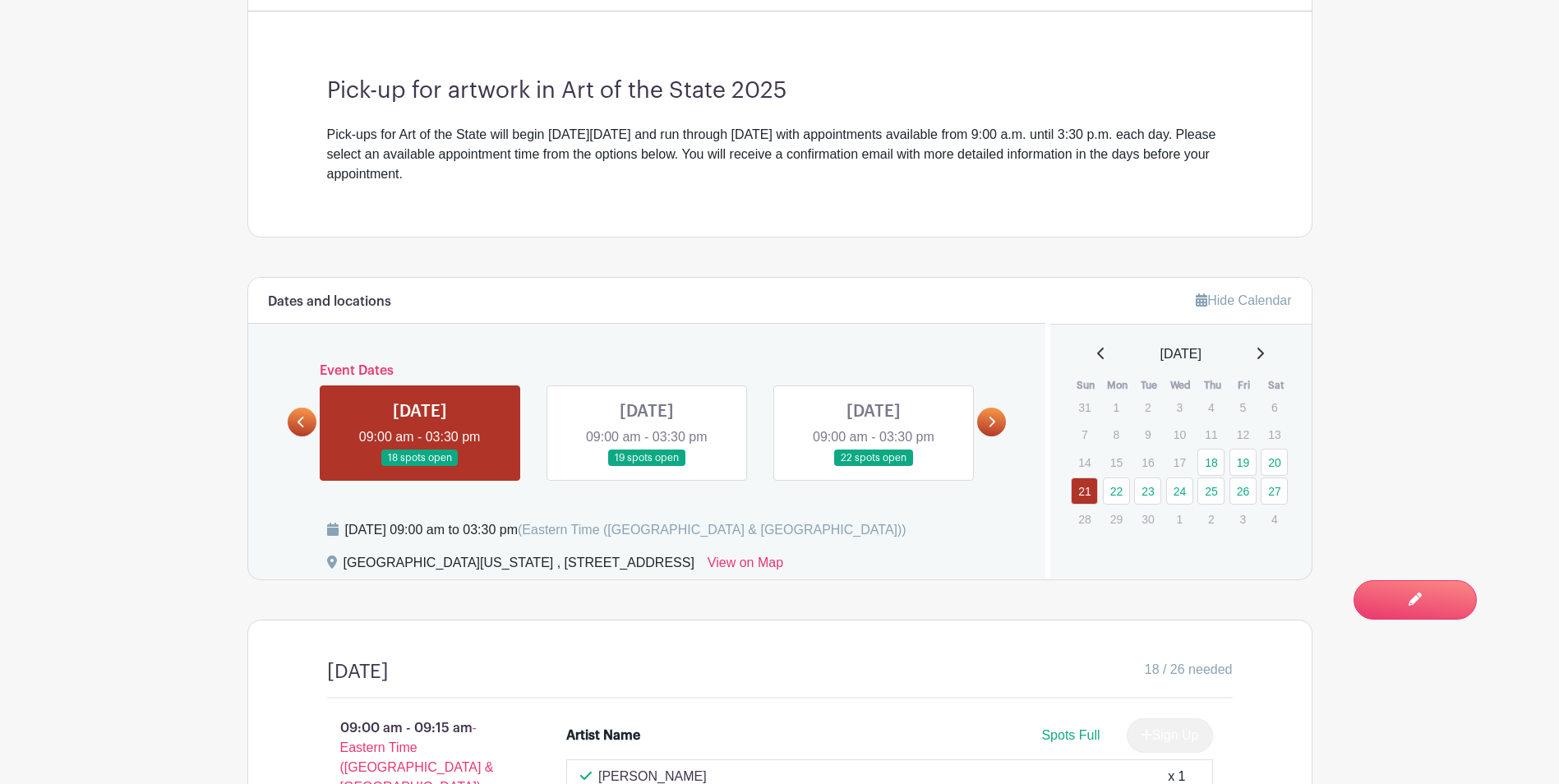
click at [991, 430] on link at bounding box center [991, 422] width 29 height 29
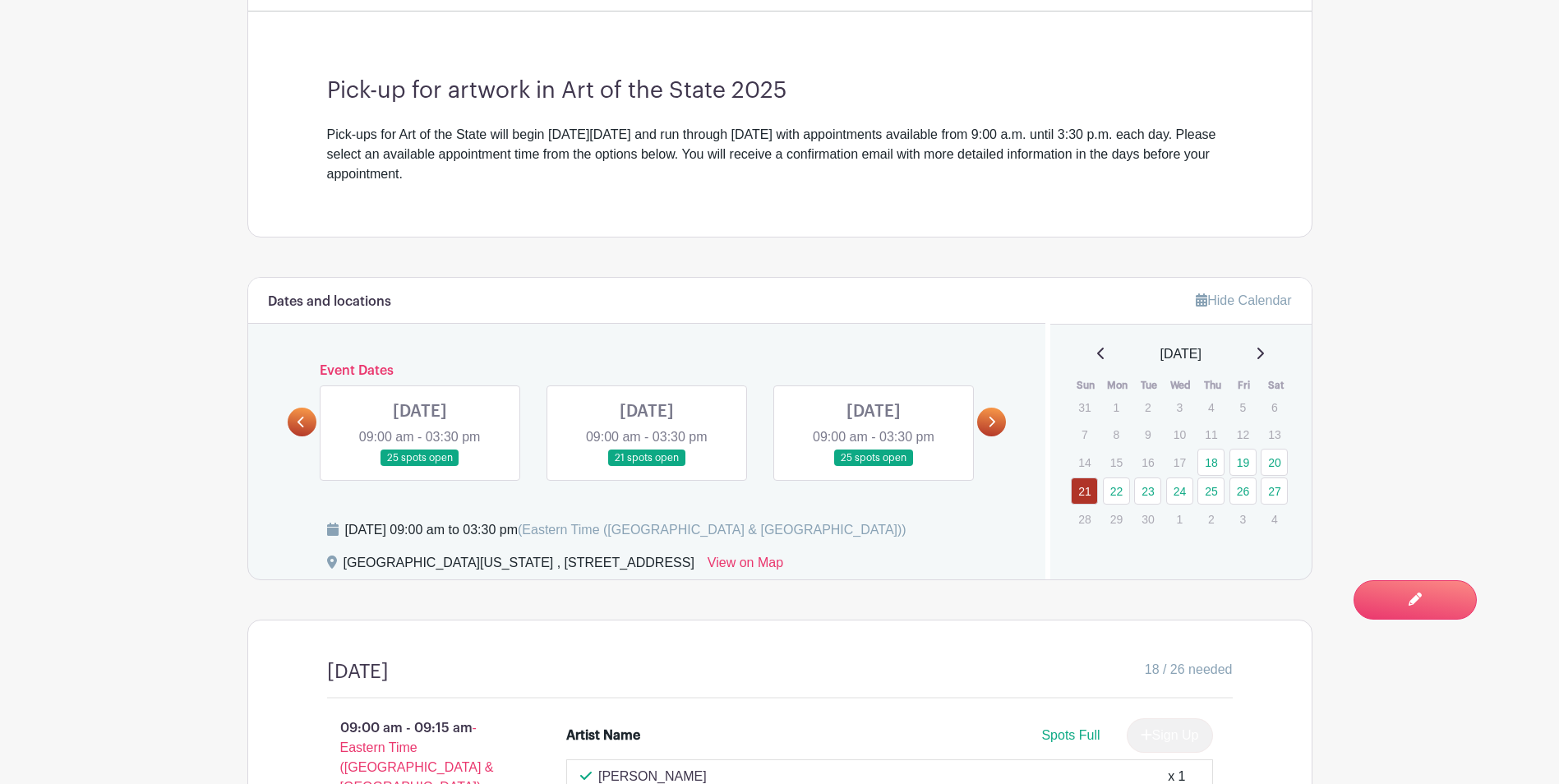
click at [988, 422] on icon at bounding box center [991, 422] width 8 height 13
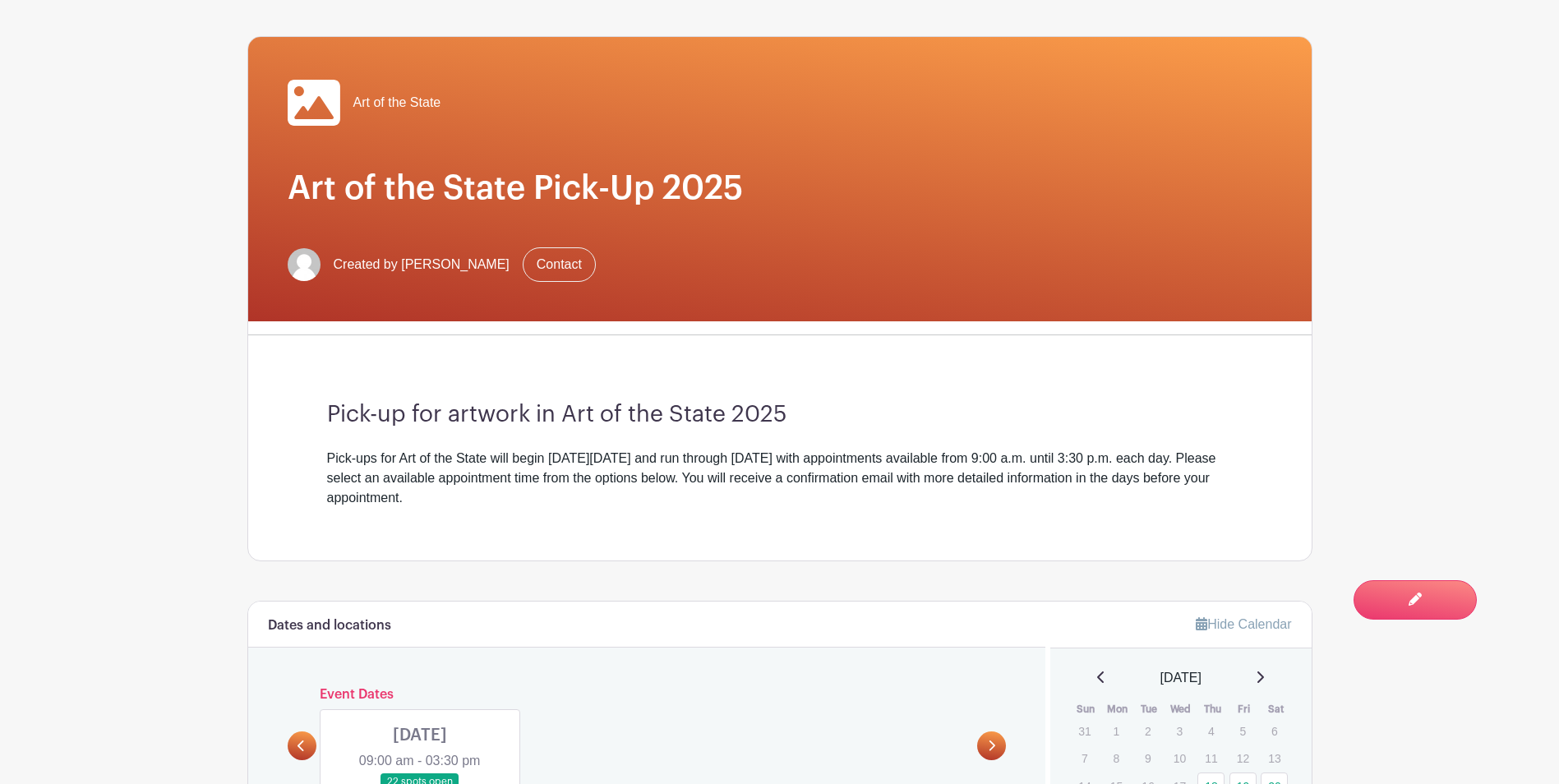
scroll to position [0, 0]
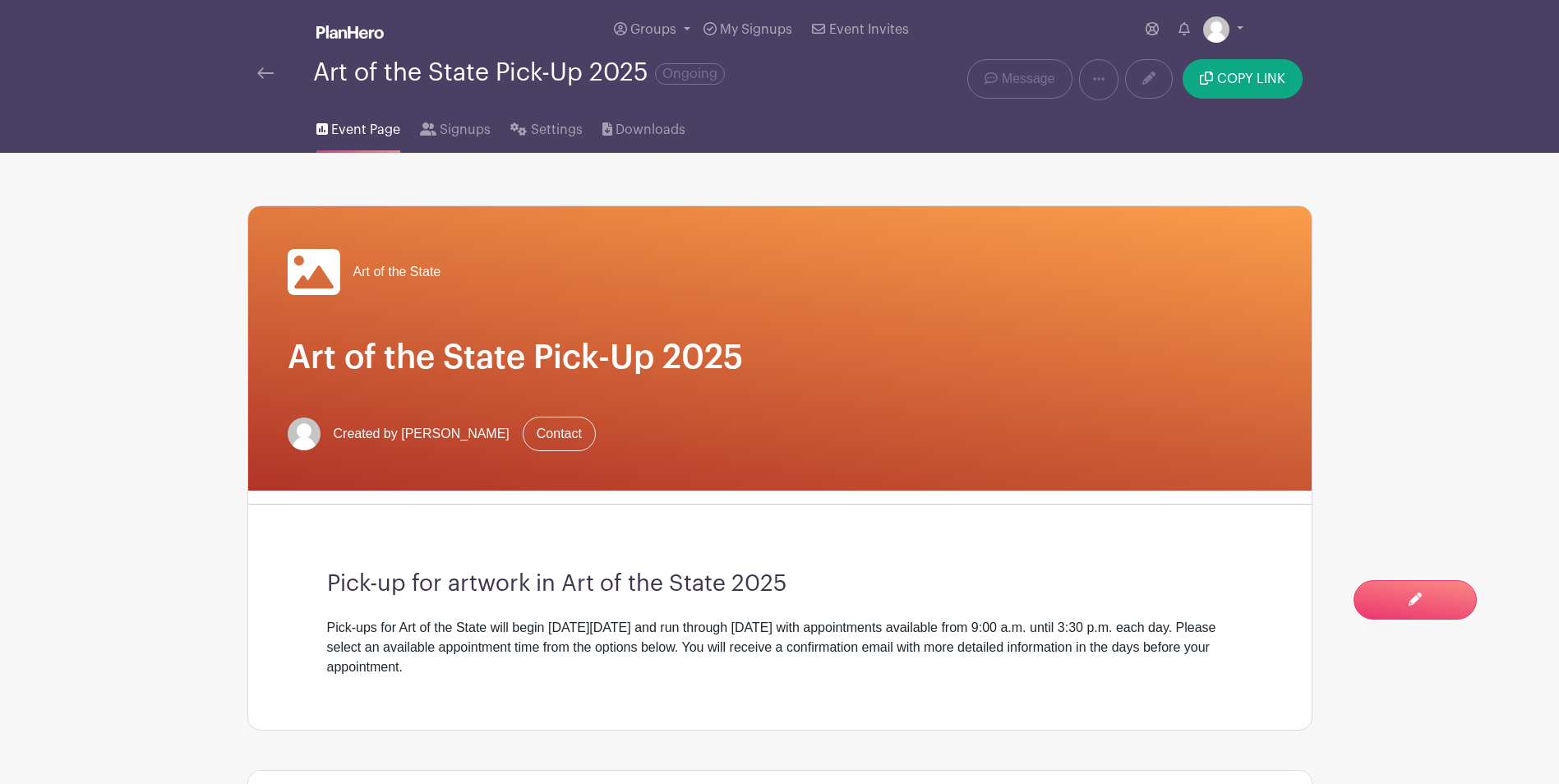
click at [255, 74] on div "Art of the State Pick-Up 2025 Ongoing" at bounding box center [558, 79] width 621 height 41
click at [276, 79] on div at bounding box center [285, 73] width 56 height 19
click at [265, 72] on img at bounding box center [265, 73] width 16 height 12
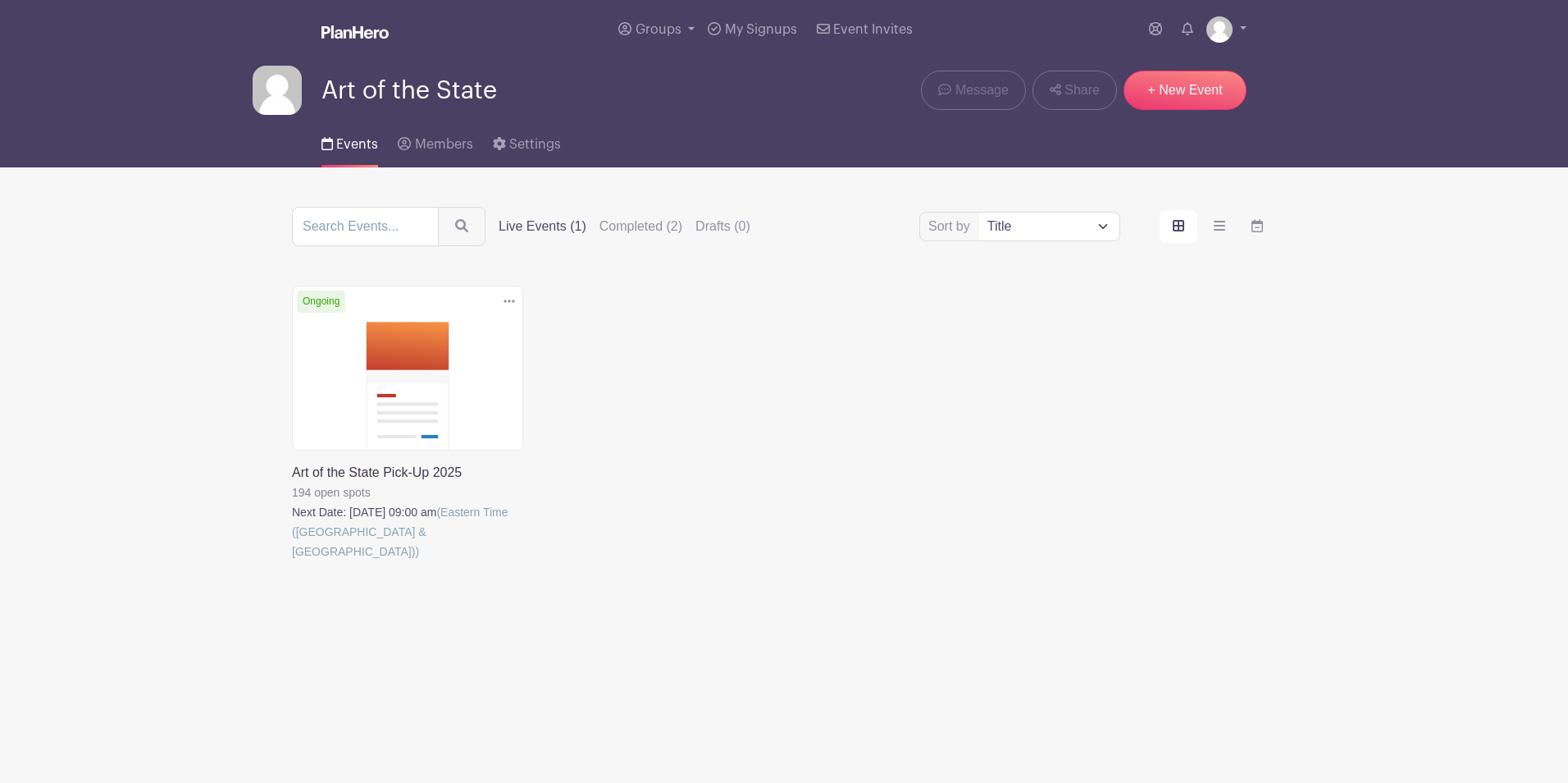
click at [292, 561] on link at bounding box center [292, 561] width 0 height 0
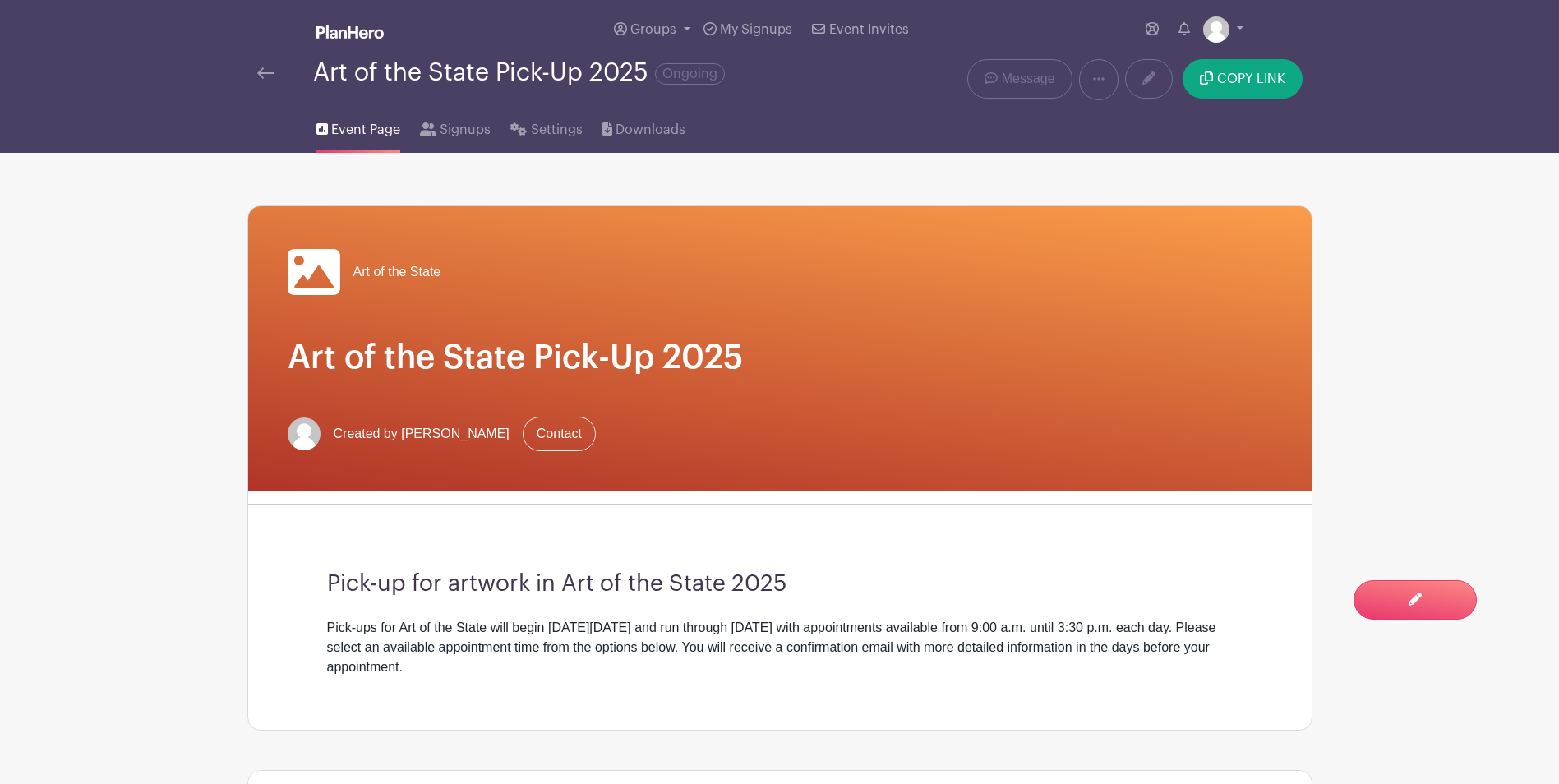
click at [264, 76] on img at bounding box center [265, 73] width 16 height 12
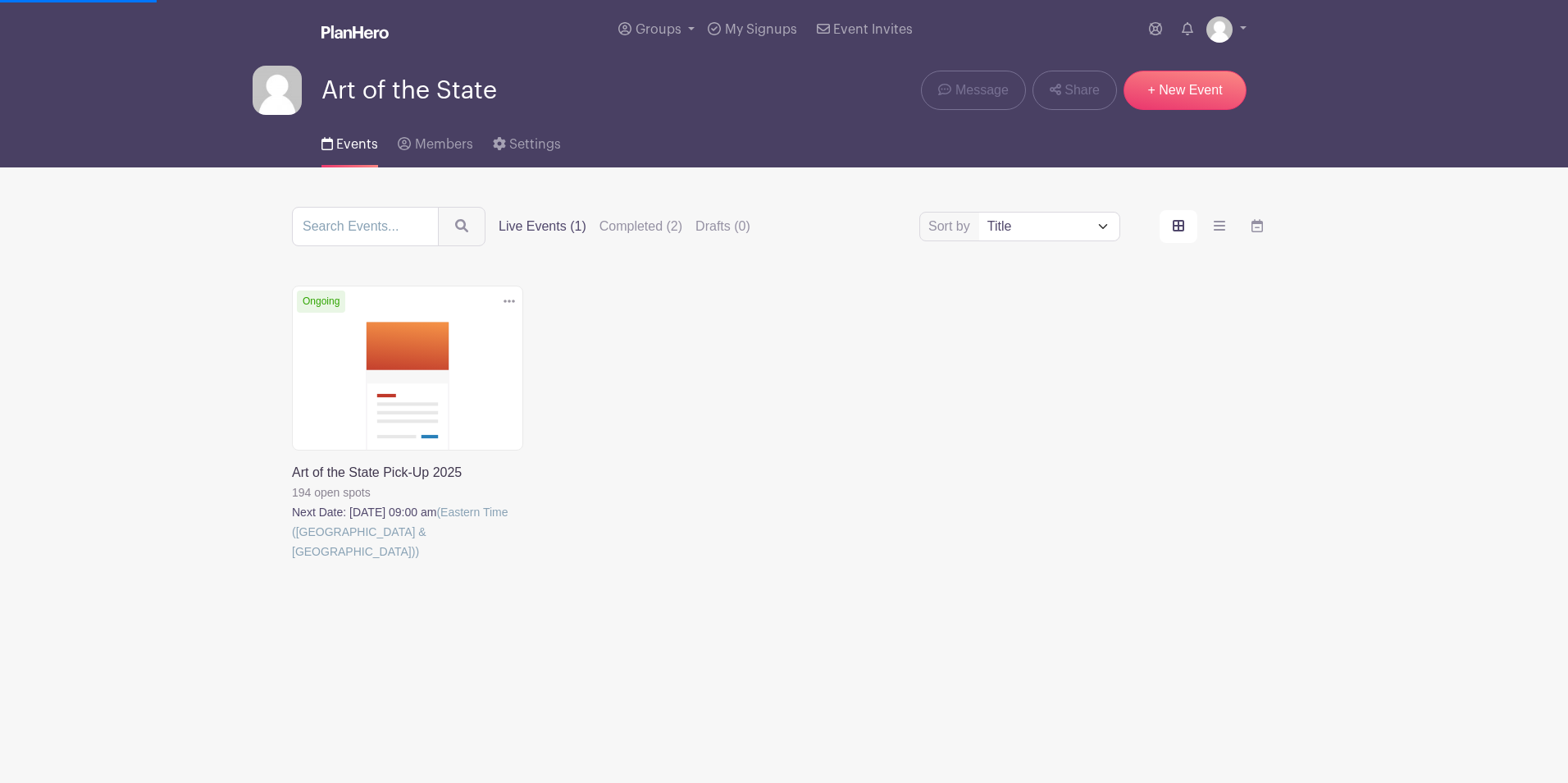
click at [292, 561] on link at bounding box center [292, 561] width 0 height 0
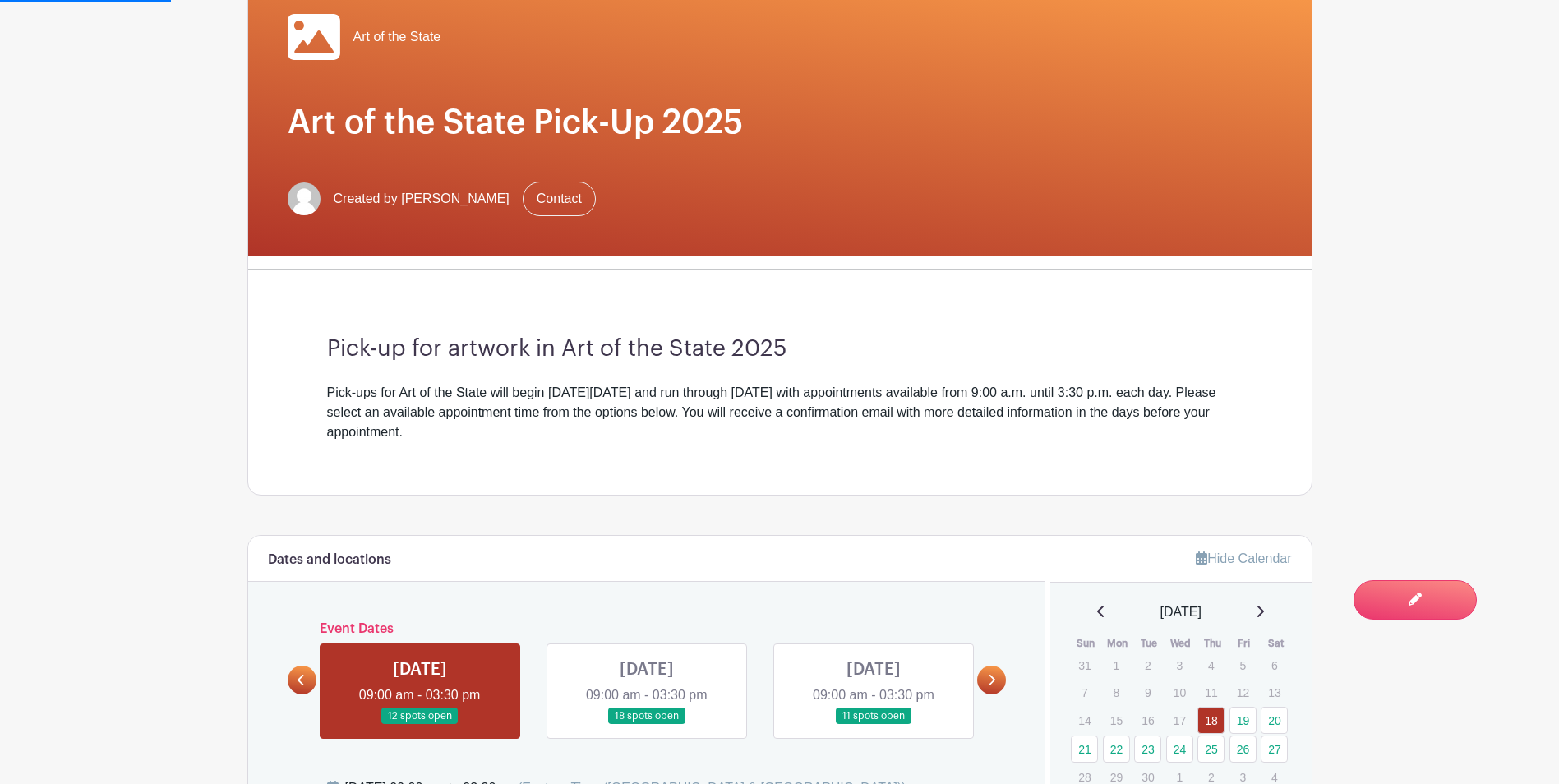
scroll to position [410, 0]
